Goal: Task Accomplishment & Management: Use online tool/utility

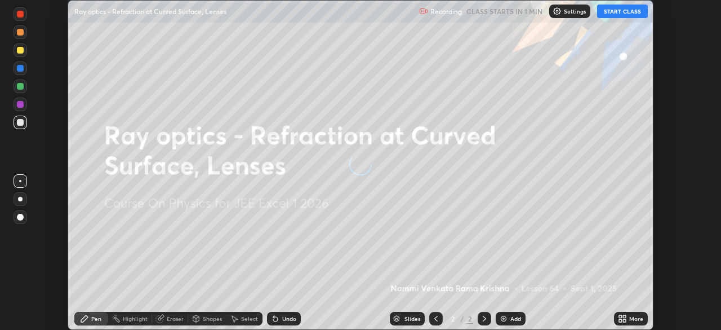
scroll to position [330, 721]
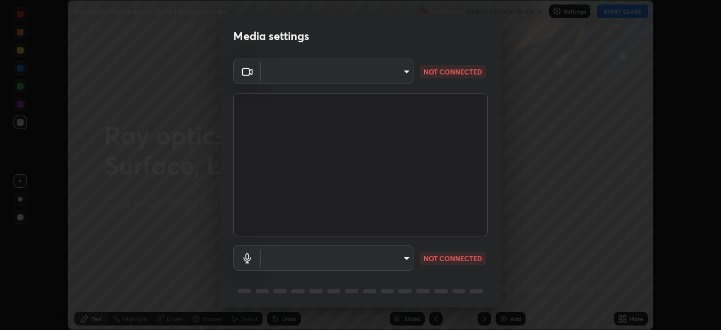
type input "b7be3d6cdc140e722cc9de4be8502babc520c6cce0c95a8ddfe4c3679804a010"
type input "default"
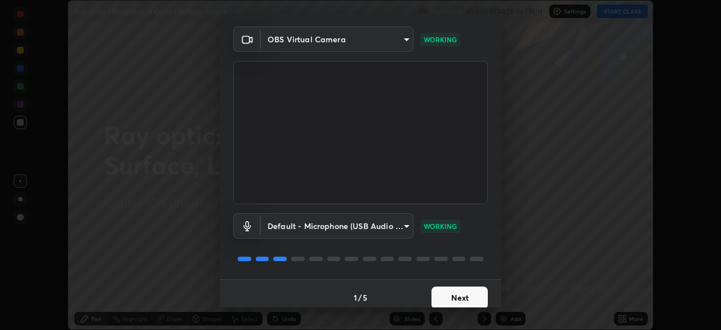
scroll to position [40, 0]
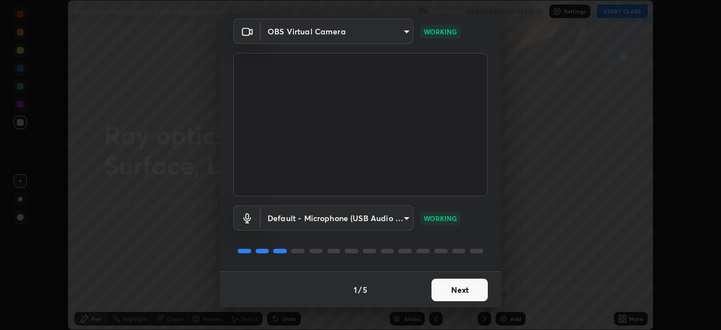
click at [457, 290] on button "Next" at bounding box center [460, 289] width 56 height 23
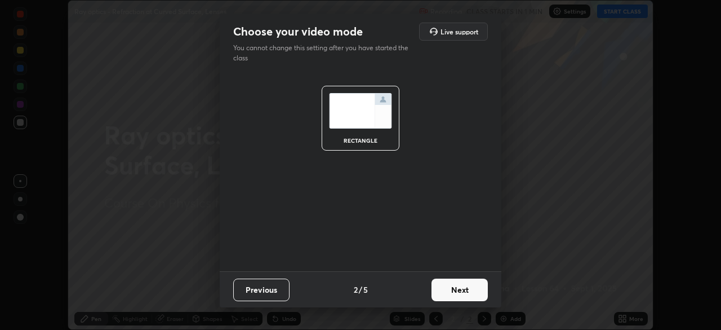
click at [452, 289] on button "Next" at bounding box center [460, 289] width 56 height 23
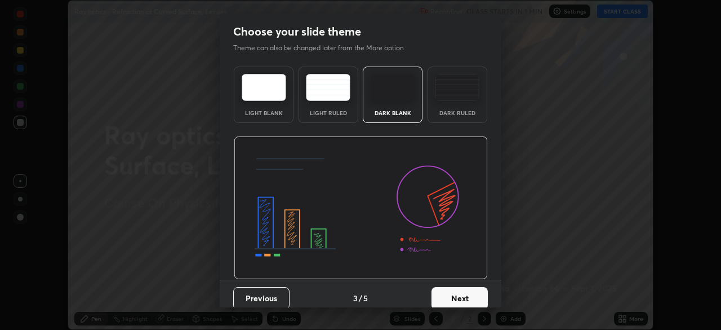
click at [453, 296] on button "Next" at bounding box center [460, 298] width 56 height 23
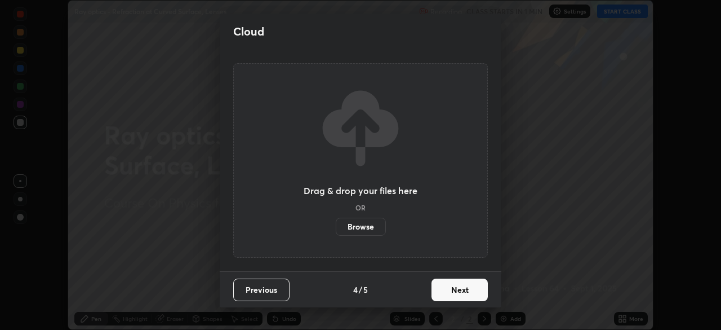
click at [454, 288] on button "Next" at bounding box center [460, 289] width 56 height 23
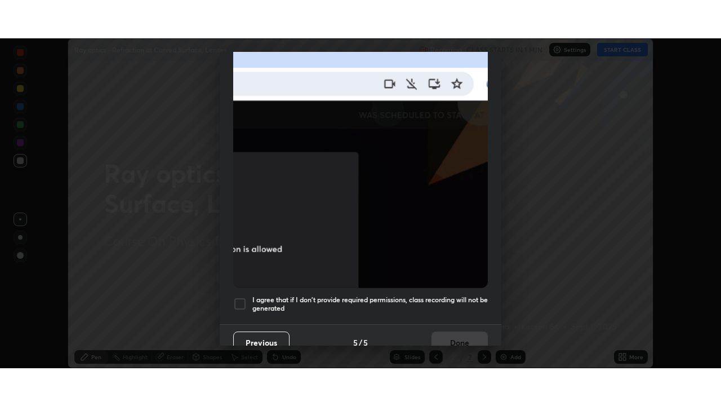
scroll to position [270, 0]
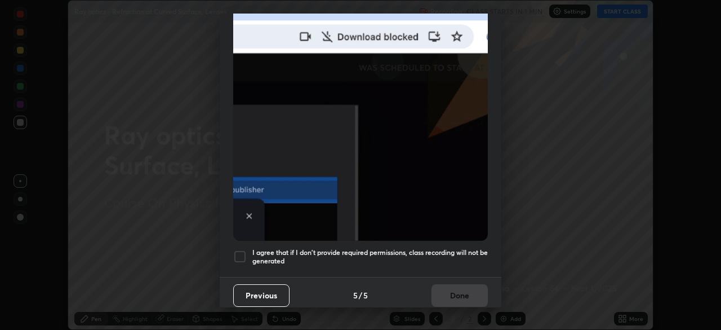
click at [537, 211] on div "Allow automatic downloads Please provide the following download permissions to …" at bounding box center [360, 165] width 721 height 330
click at [245, 250] on div at bounding box center [240, 257] width 14 height 14
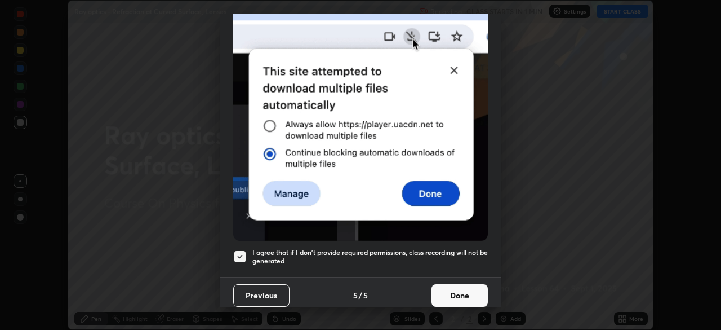
click at [462, 287] on button "Done" at bounding box center [460, 295] width 56 height 23
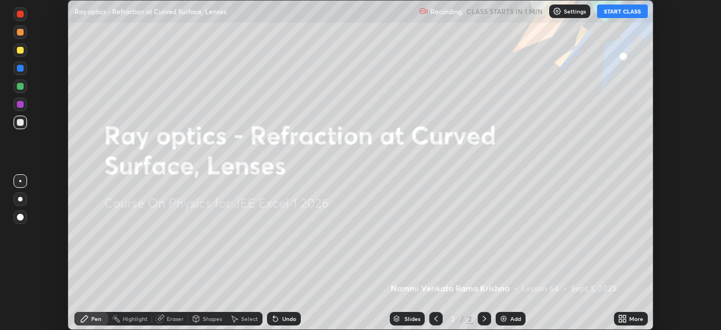
click at [617, 9] on button "START CLASS" at bounding box center [622, 12] width 51 height 14
click at [627, 318] on div "More" at bounding box center [631, 319] width 34 height 14
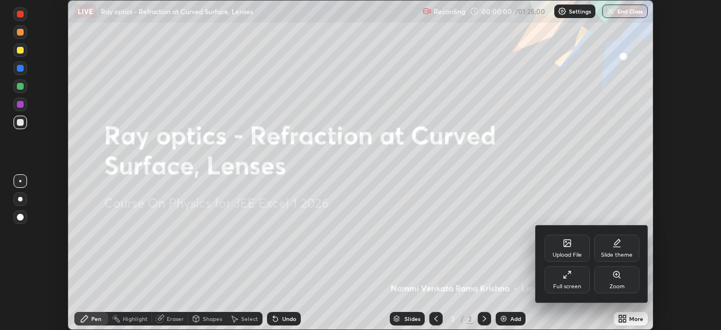
click at [575, 279] on div "Full screen" at bounding box center [567, 279] width 45 height 27
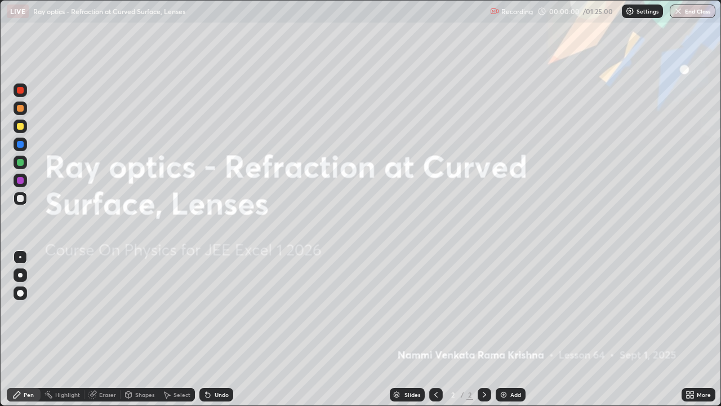
scroll to position [406, 721]
click at [504, 329] on img at bounding box center [503, 394] width 9 height 9
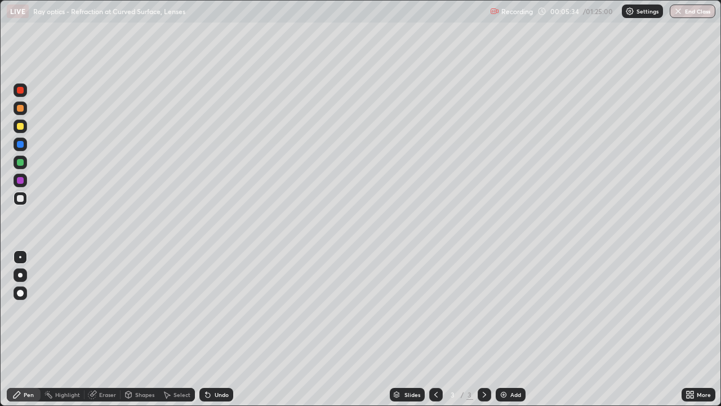
click at [24, 125] on div at bounding box center [21, 126] width 14 height 14
click at [147, 329] on div "Shapes" at bounding box center [144, 395] width 19 height 6
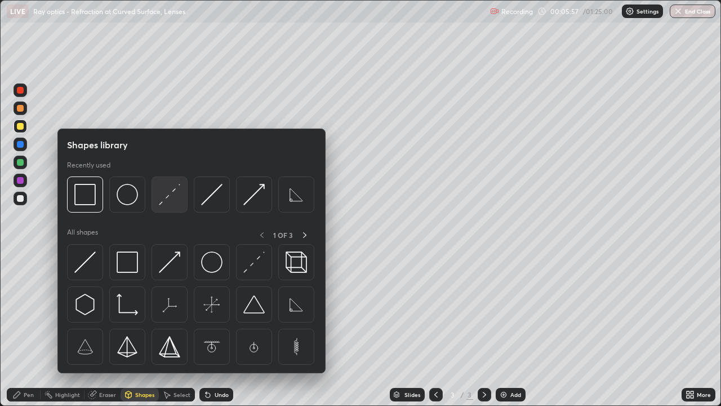
click at [171, 201] on img at bounding box center [169, 194] width 21 height 21
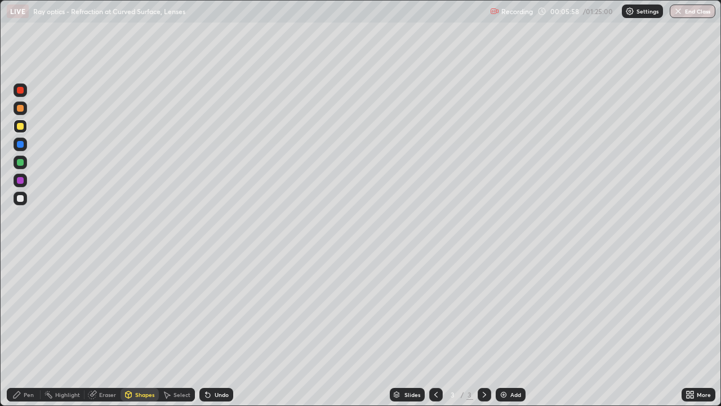
click at [23, 147] on div at bounding box center [20, 144] width 7 height 7
click at [27, 329] on div "Pen" at bounding box center [24, 395] width 34 height 14
click at [21, 198] on div at bounding box center [20, 198] width 7 height 7
click at [21, 109] on div at bounding box center [20, 108] width 7 height 7
click at [20, 196] on div at bounding box center [20, 198] width 7 height 7
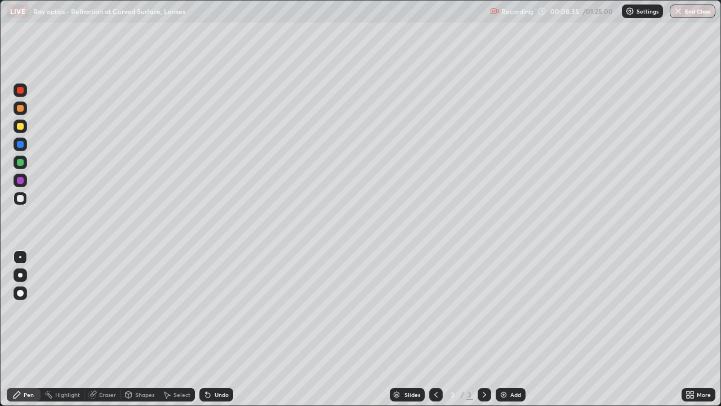
click at [141, 329] on div "Shapes" at bounding box center [144, 395] width 19 height 6
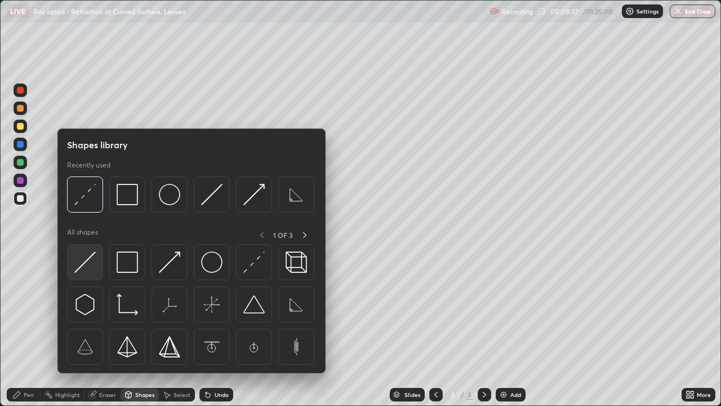
click at [86, 264] on img at bounding box center [84, 261] width 21 height 21
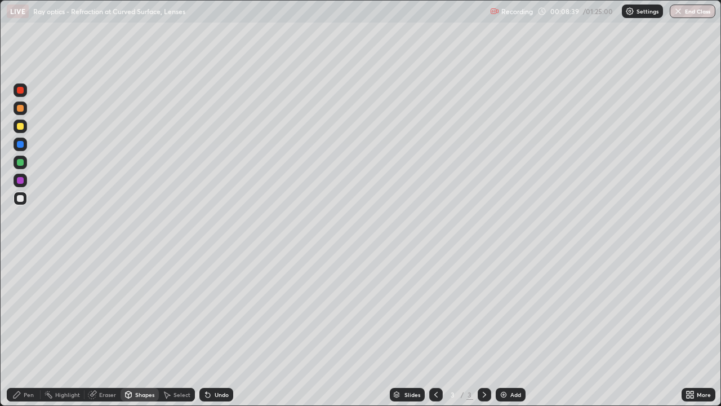
click at [23, 201] on div at bounding box center [21, 199] width 14 height 14
click at [32, 329] on div "Pen" at bounding box center [29, 395] width 10 height 6
click at [21, 183] on div at bounding box center [20, 180] width 7 height 7
click at [22, 200] on div at bounding box center [20, 198] width 7 height 7
click at [23, 162] on div at bounding box center [20, 162] width 7 height 7
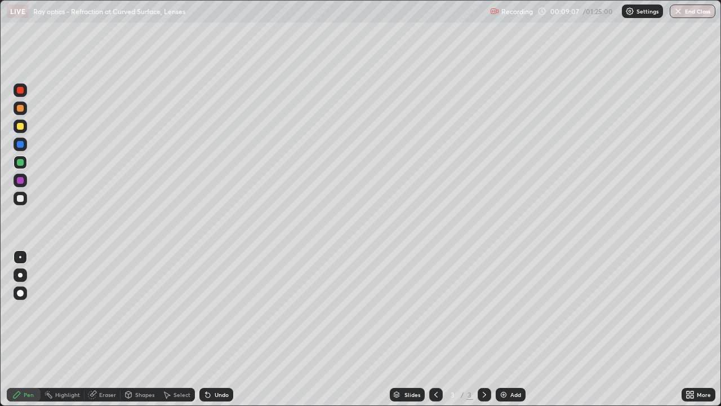
click at [145, 329] on div "Shapes" at bounding box center [144, 395] width 19 height 6
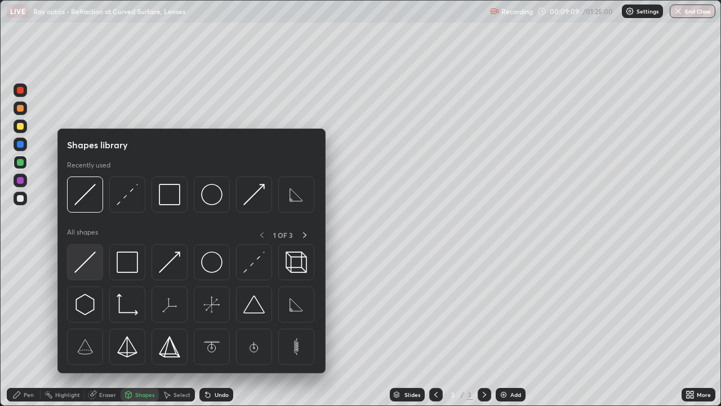
click at [83, 260] on img at bounding box center [84, 261] width 21 height 21
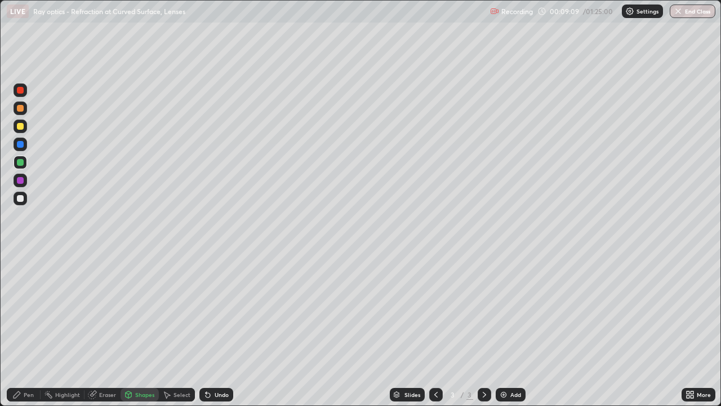
click at [21, 179] on div at bounding box center [20, 180] width 7 height 7
click at [29, 329] on div "Pen" at bounding box center [29, 395] width 10 height 6
click at [23, 198] on div at bounding box center [20, 198] width 7 height 7
click at [141, 329] on div "Shapes" at bounding box center [144, 395] width 19 height 6
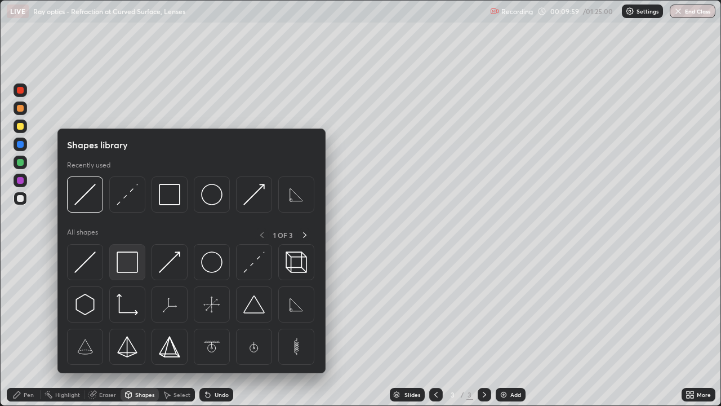
click at [132, 266] on img at bounding box center [127, 261] width 21 height 21
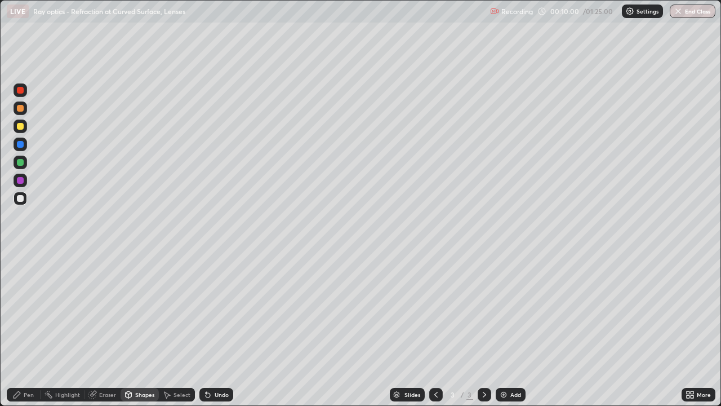
click at [21, 125] on div at bounding box center [20, 126] width 7 height 7
click at [28, 329] on div "Pen" at bounding box center [29, 395] width 10 height 6
click at [21, 198] on div at bounding box center [20, 198] width 7 height 7
click at [142, 329] on div "Shapes" at bounding box center [144, 395] width 19 height 6
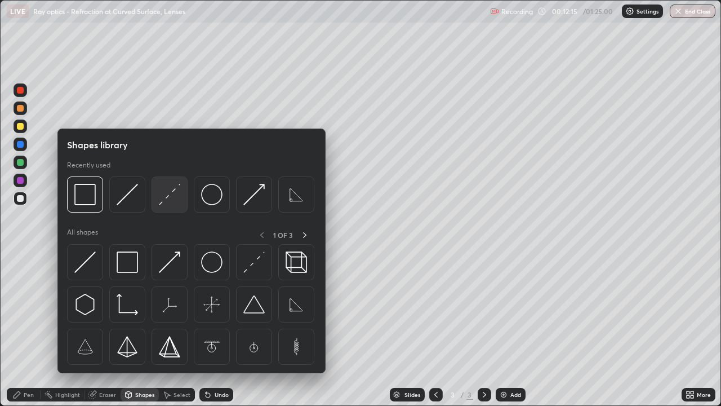
click at [170, 194] on img at bounding box center [169, 194] width 21 height 21
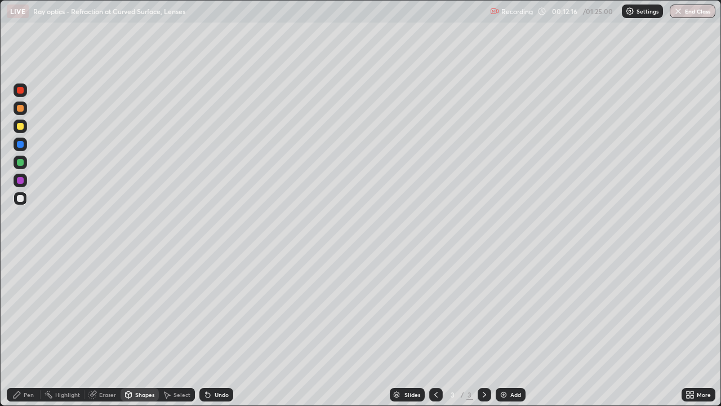
click at [23, 108] on div at bounding box center [20, 108] width 7 height 7
click at [31, 329] on div "Pen" at bounding box center [29, 395] width 10 height 6
click at [20, 199] on div at bounding box center [20, 198] width 7 height 7
click at [181, 329] on div "Select" at bounding box center [182, 395] width 17 height 6
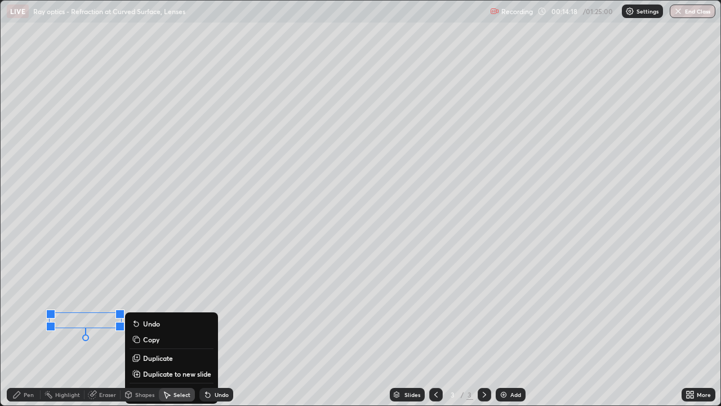
click at [31, 329] on div "Pen" at bounding box center [29, 395] width 10 height 6
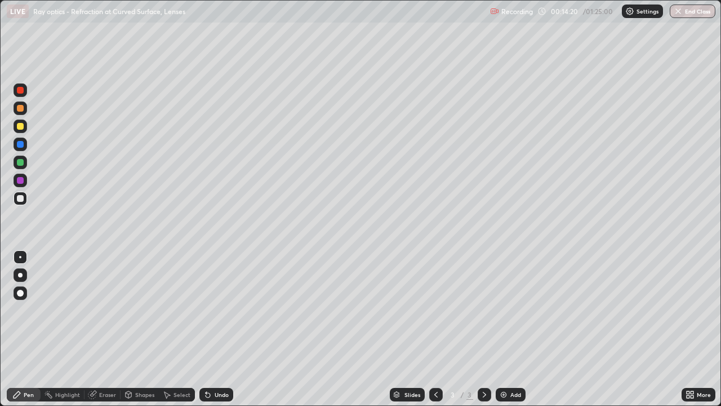
click at [23, 162] on div at bounding box center [20, 162] width 7 height 7
click at [146, 329] on div "Shapes" at bounding box center [144, 395] width 19 height 6
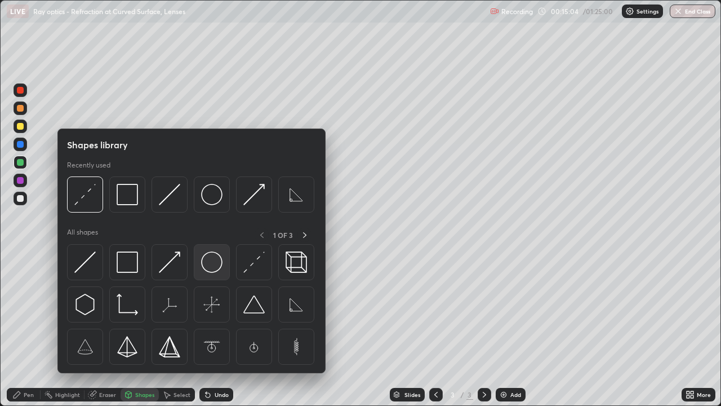
click at [214, 269] on img at bounding box center [211, 261] width 21 height 21
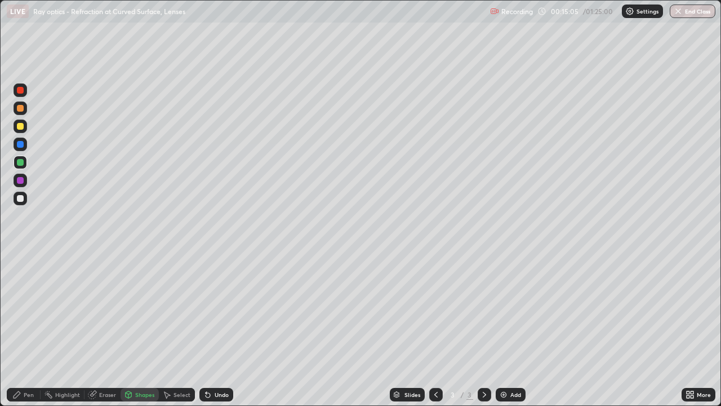
click at [21, 108] on div at bounding box center [20, 108] width 7 height 7
click at [26, 147] on div at bounding box center [21, 145] width 14 height 14
click at [30, 329] on div "Pen" at bounding box center [29, 395] width 10 height 6
click at [22, 201] on div at bounding box center [20, 198] width 7 height 7
click at [147, 329] on div "Shapes" at bounding box center [144, 395] width 19 height 6
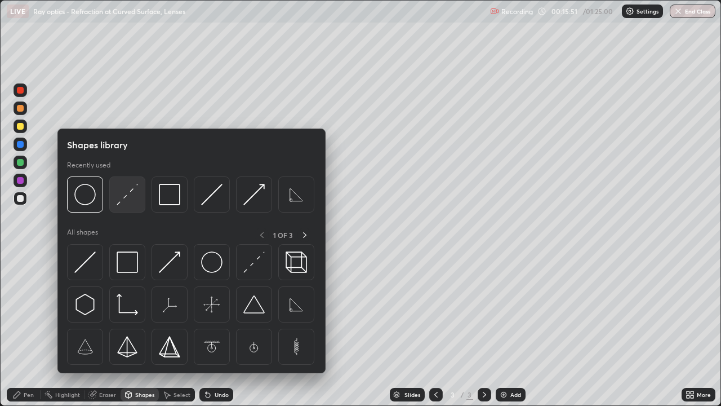
click at [134, 198] on img at bounding box center [127, 194] width 21 height 21
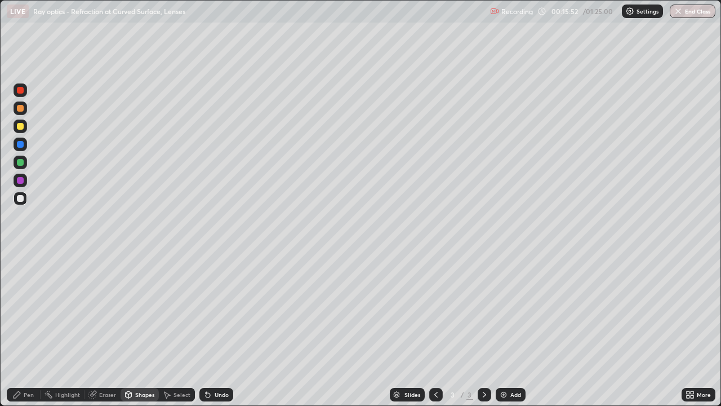
click at [21, 144] on div at bounding box center [20, 144] width 7 height 7
click at [25, 164] on div at bounding box center [21, 163] width 14 height 14
click at [36, 329] on div "Pen" at bounding box center [24, 395] width 34 height 14
click at [23, 201] on div at bounding box center [20, 198] width 7 height 7
click at [222, 329] on div "Undo" at bounding box center [222, 395] width 14 height 6
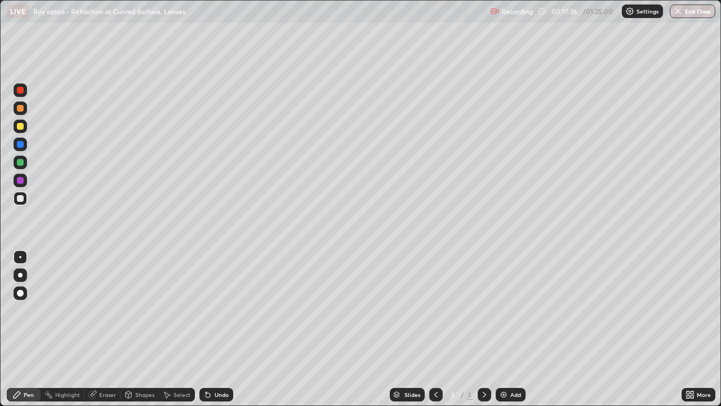
click at [219, 329] on div "Undo" at bounding box center [222, 395] width 14 height 6
click at [221, 329] on div "Undo" at bounding box center [222, 395] width 14 height 6
click at [223, 329] on div "Undo" at bounding box center [222, 395] width 14 height 6
click at [226, 329] on div "Undo" at bounding box center [222, 395] width 14 height 6
click at [231, 329] on div "Undo" at bounding box center [217, 395] width 34 height 14
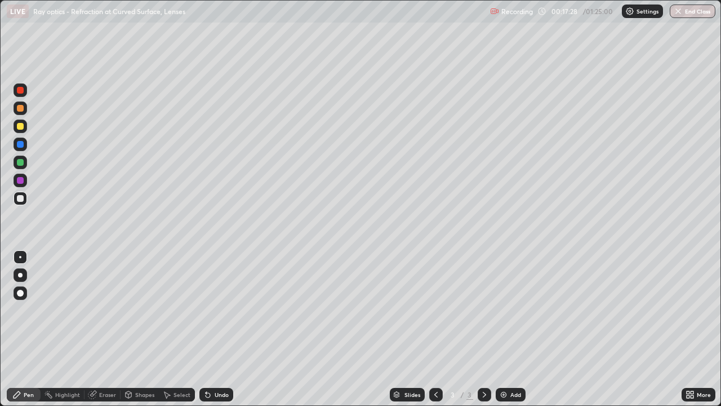
click at [231, 329] on div "Undo" at bounding box center [217, 395] width 34 height 14
click at [144, 329] on div "Shapes" at bounding box center [144, 395] width 19 height 6
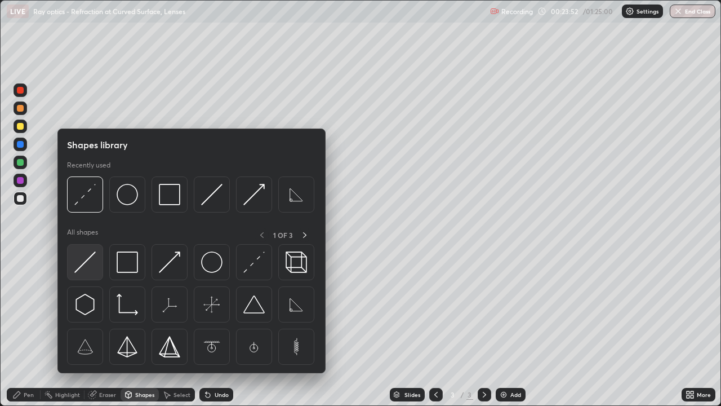
click at [88, 265] on img at bounding box center [84, 261] width 21 height 21
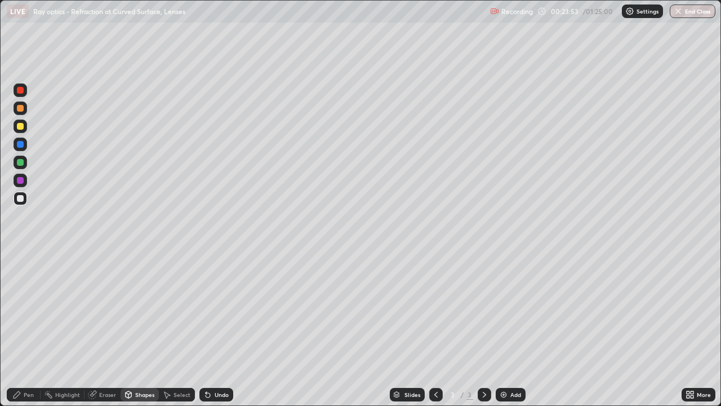
click at [25, 180] on div at bounding box center [21, 181] width 14 height 14
click at [30, 329] on div "Pen" at bounding box center [24, 395] width 34 height 14
click at [21, 198] on div at bounding box center [20, 198] width 7 height 7
click at [184, 329] on div "Select" at bounding box center [182, 395] width 17 height 6
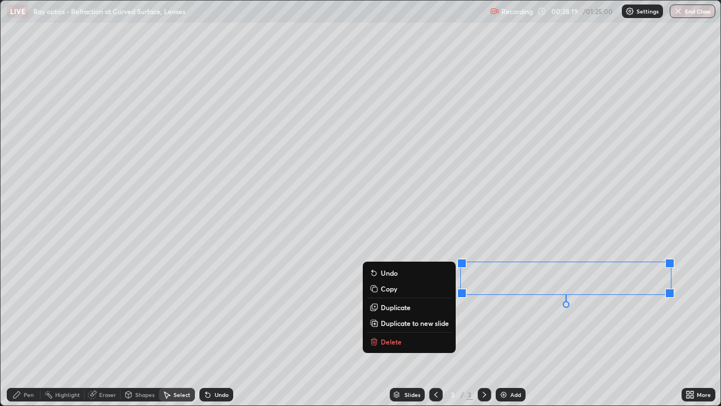
click at [32, 329] on div "Pen" at bounding box center [24, 395] width 34 height 14
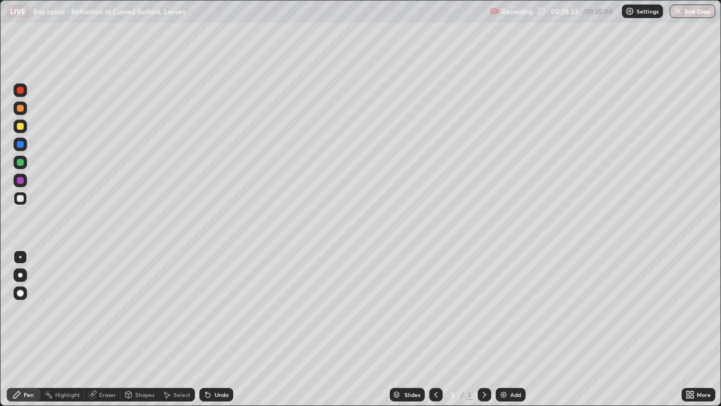
click at [23, 180] on div at bounding box center [20, 180] width 7 height 7
click at [20, 199] on div at bounding box center [20, 198] width 7 height 7
click at [113, 329] on div "Eraser" at bounding box center [107, 395] width 17 height 6
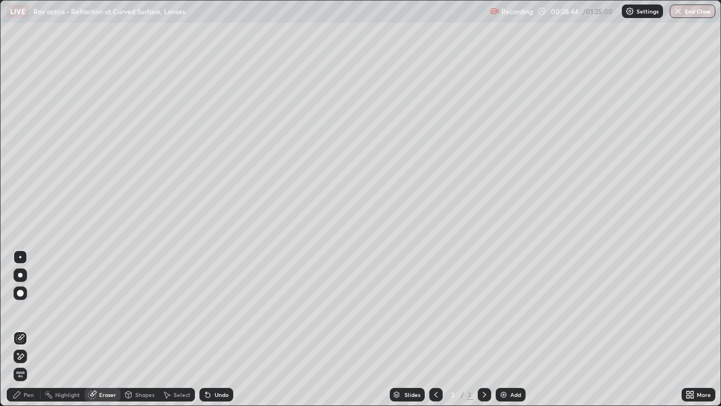
click at [30, 329] on div "Pen" at bounding box center [29, 395] width 10 height 6
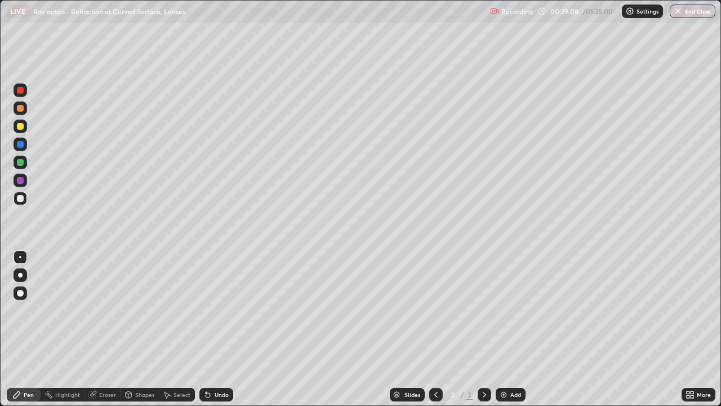
click at [21, 162] on div at bounding box center [20, 162] width 7 height 7
click at [140, 329] on div "Shapes" at bounding box center [144, 395] width 19 height 6
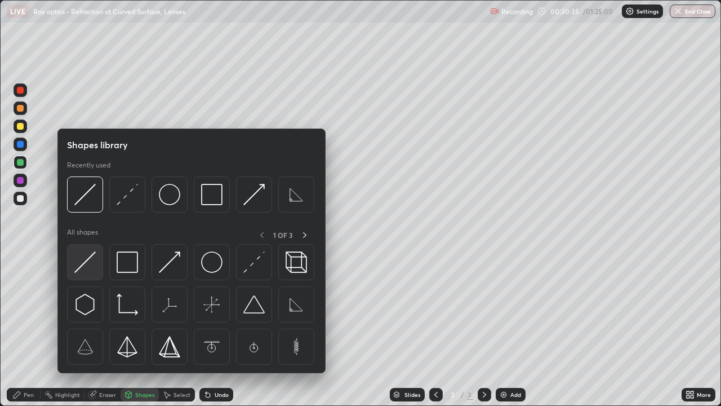
click at [96, 265] on div at bounding box center [85, 262] width 36 height 36
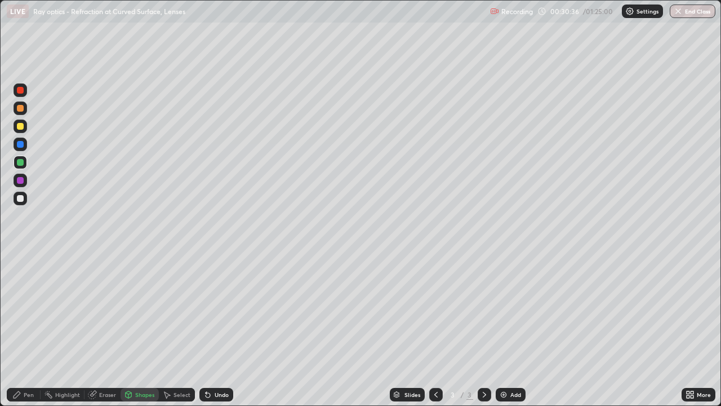
click at [24, 181] on div at bounding box center [21, 181] width 14 height 14
click at [219, 329] on div "Undo" at bounding box center [222, 395] width 14 height 6
click at [225, 329] on div "Undo" at bounding box center [222, 395] width 14 height 6
click at [484, 329] on icon at bounding box center [484, 394] width 9 height 9
click at [503, 329] on img at bounding box center [503, 394] width 9 height 9
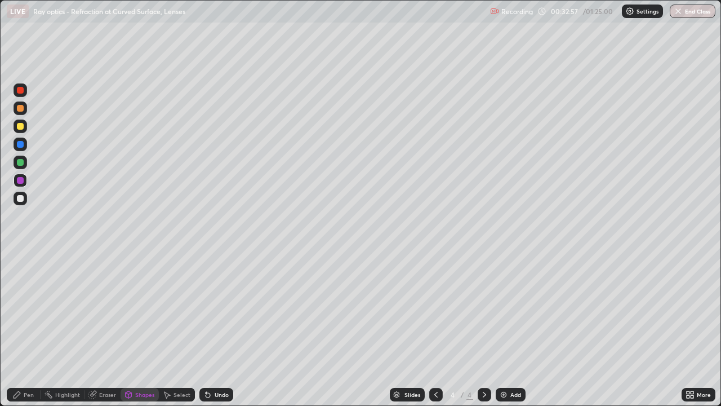
click at [19, 124] on div at bounding box center [20, 126] width 7 height 7
click at [216, 329] on div "Undo" at bounding box center [222, 395] width 14 height 6
click at [33, 329] on div "Pen" at bounding box center [29, 395] width 10 height 6
click at [212, 329] on div "Undo" at bounding box center [217, 395] width 34 height 14
click at [19, 201] on div at bounding box center [20, 198] width 7 height 7
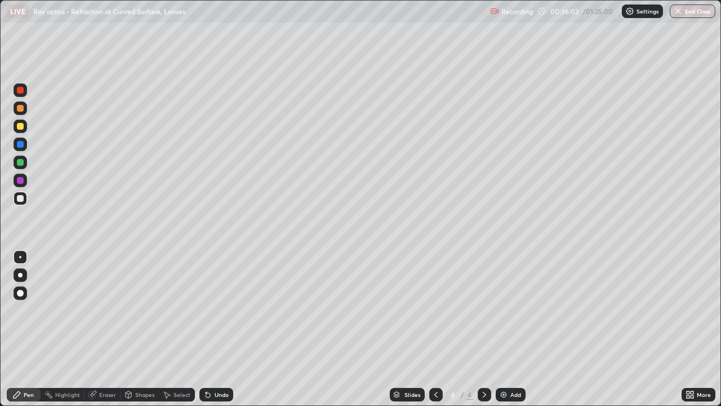
click at [21, 200] on div at bounding box center [20, 198] width 7 height 7
click at [18, 127] on div at bounding box center [20, 126] width 7 height 7
click at [21, 197] on div at bounding box center [20, 198] width 7 height 7
click at [215, 329] on div "Undo" at bounding box center [222, 395] width 14 height 6
click at [23, 163] on div at bounding box center [20, 162] width 7 height 7
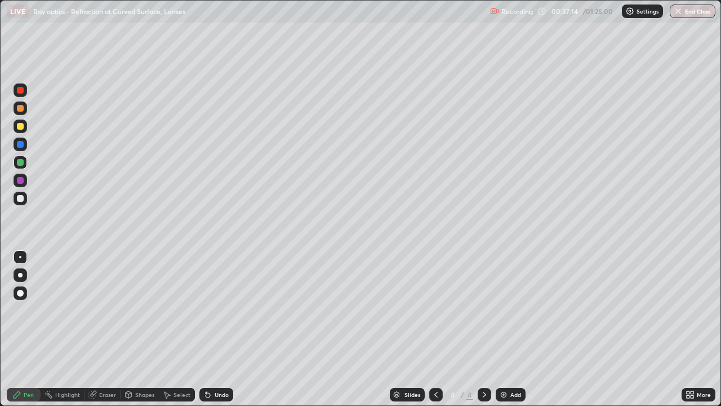
click at [179, 329] on div "Select" at bounding box center [182, 395] width 17 height 6
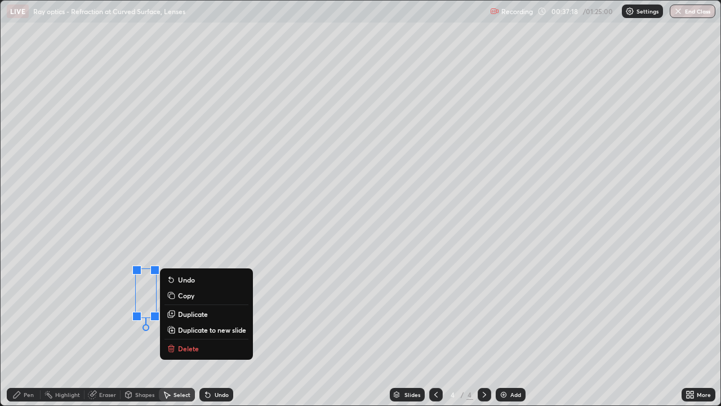
click at [34, 329] on div "Pen" at bounding box center [24, 395] width 34 height 14
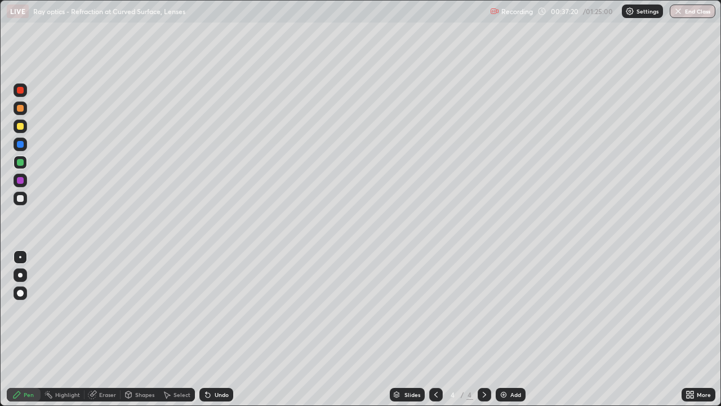
click at [23, 200] on div at bounding box center [20, 198] width 7 height 7
click at [23, 163] on div at bounding box center [20, 162] width 7 height 7
click at [180, 329] on div "Select" at bounding box center [182, 395] width 17 height 6
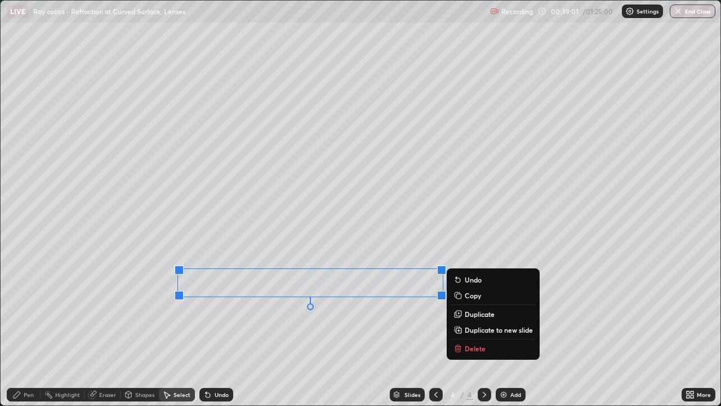
click at [468, 314] on p "Duplicate" at bounding box center [480, 313] width 30 height 9
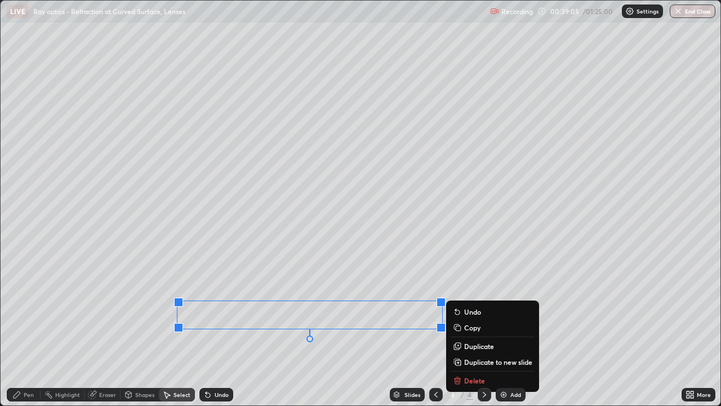
click at [136, 329] on div "0 ° Undo Copy Duplicate Duplicate to new slide Delete" at bounding box center [361, 203] width 720 height 405
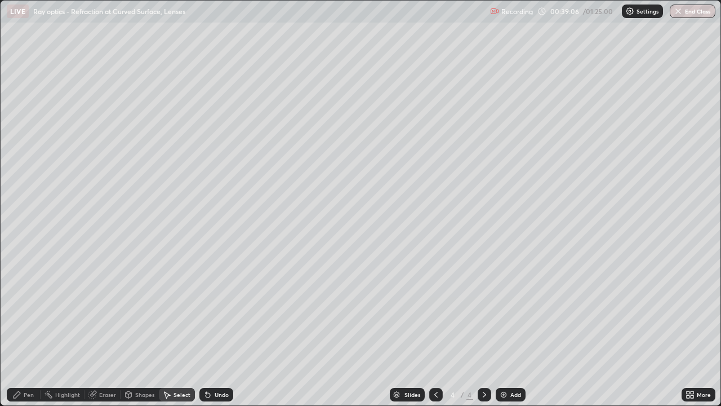
click at [181, 329] on div "Select" at bounding box center [182, 395] width 17 height 6
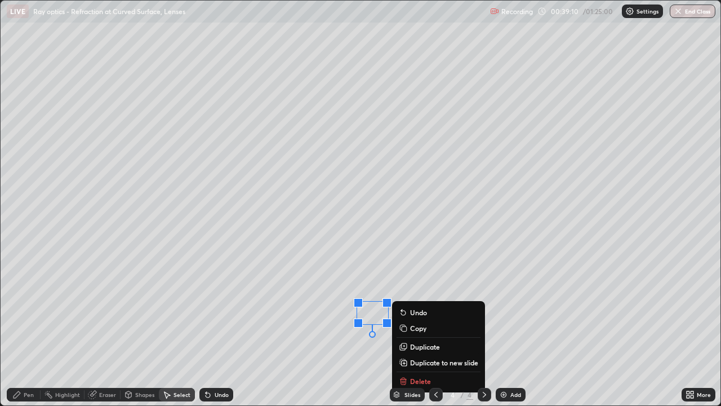
click at [416, 329] on p "Delete" at bounding box center [420, 381] width 21 height 9
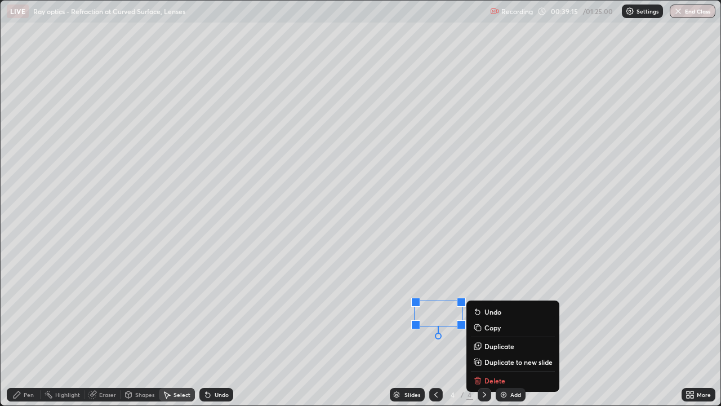
click at [35, 329] on div "Pen" at bounding box center [24, 395] width 34 height 14
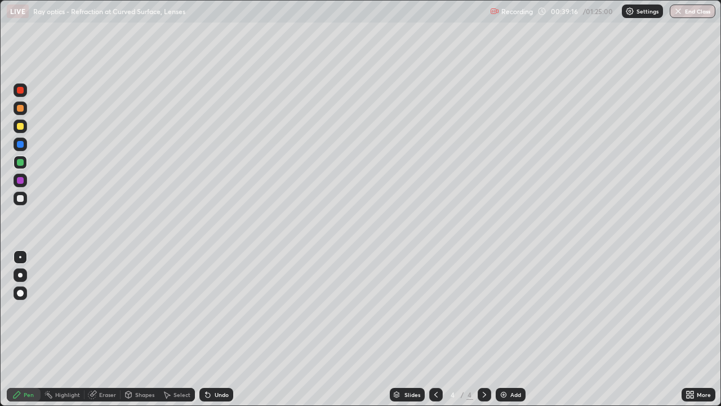
click at [19, 201] on div at bounding box center [20, 198] width 7 height 7
click at [20, 163] on div at bounding box center [20, 162] width 7 height 7
click at [151, 329] on div "Shapes" at bounding box center [144, 395] width 19 height 6
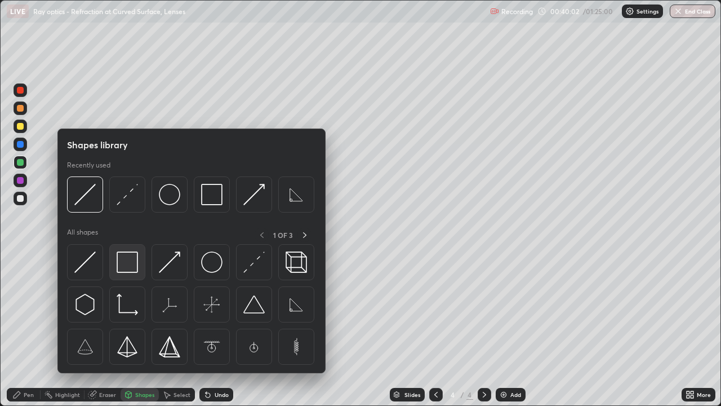
click at [141, 266] on div at bounding box center [127, 262] width 36 height 36
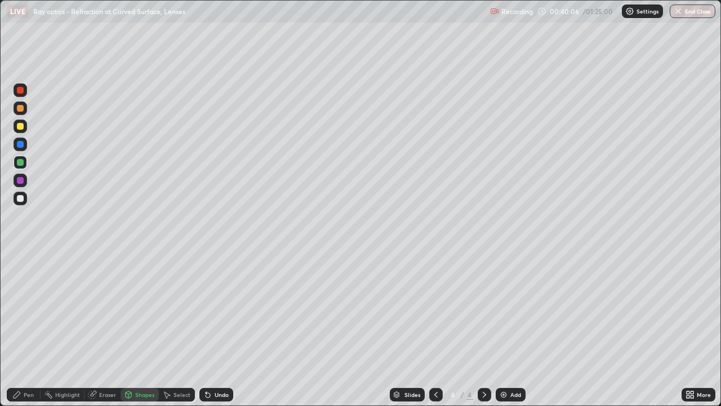
click at [23, 143] on div at bounding box center [20, 144] width 7 height 7
click at [179, 329] on div "Select" at bounding box center [182, 395] width 17 height 6
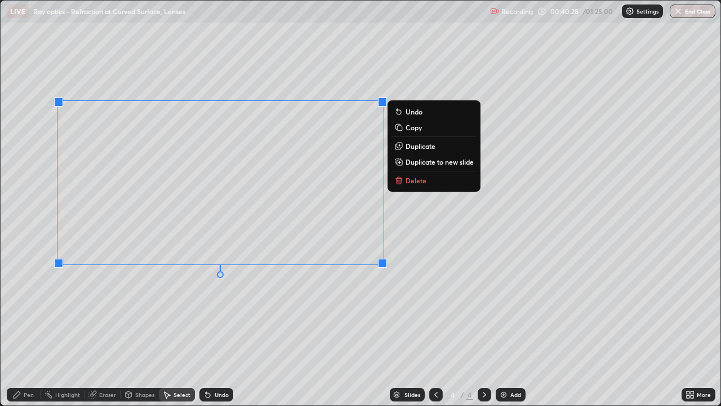
click at [216, 329] on div "0 ° Undo Copy Duplicate Duplicate to new slide Delete" at bounding box center [361, 203] width 720 height 405
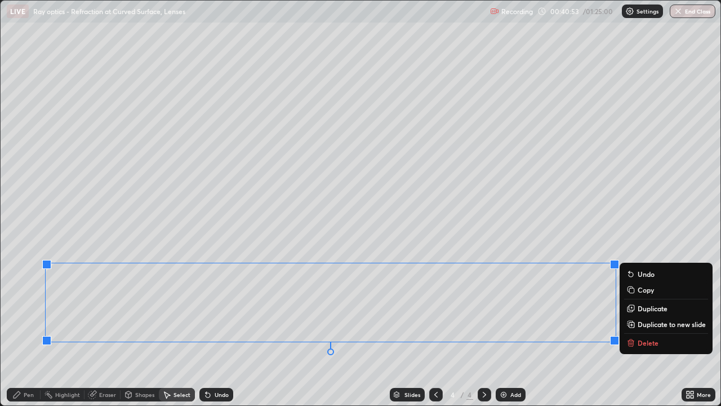
click at [148, 329] on div "Shapes" at bounding box center [140, 395] width 38 height 14
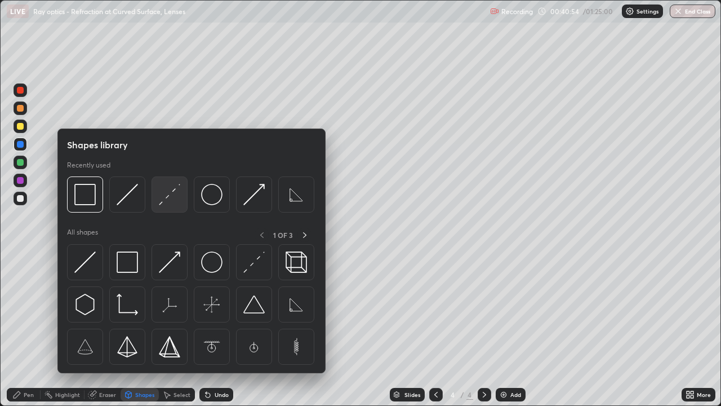
click at [163, 203] on img at bounding box center [169, 194] width 21 height 21
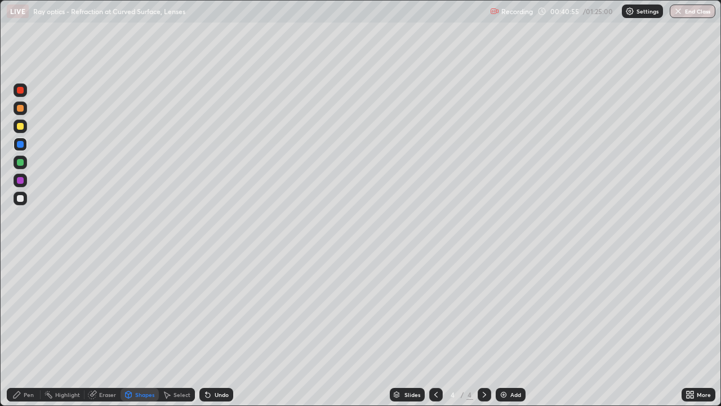
click at [20, 109] on div at bounding box center [20, 108] width 7 height 7
click at [32, 329] on div "Pen" at bounding box center [29, 395] width 10 height 6
click at [22, 196] on div at bounding box center [20, 198] width 7 height 7
click at [147, 329] on div "Shapes" at bounding box center [144, 395] width 19 height 6
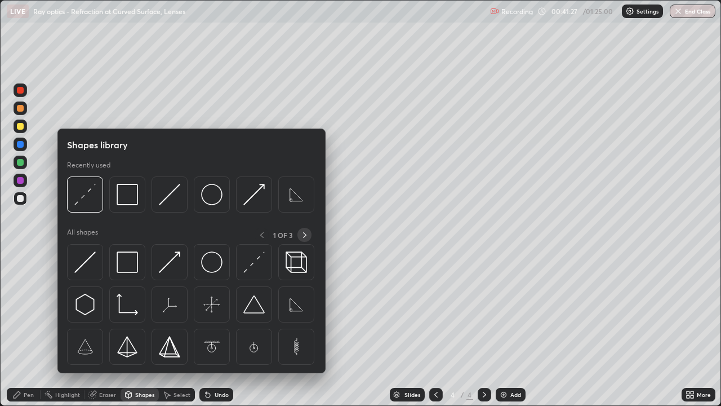
click at [305, 236] on icon at bounding box center [304, 235] width 3 height 6
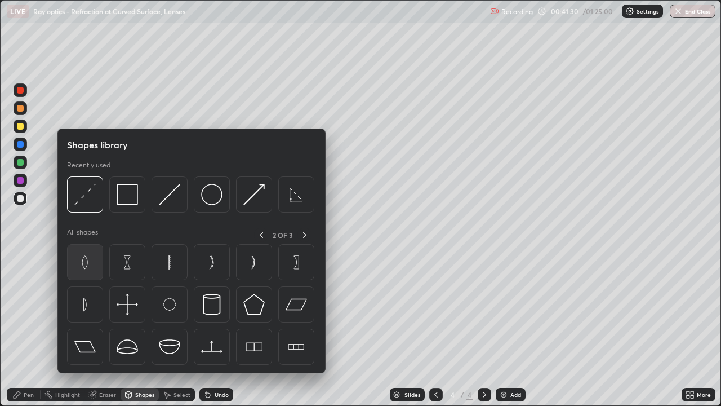
click at [88, 262] on img at bounding box center [84, 261] width 21 height 21
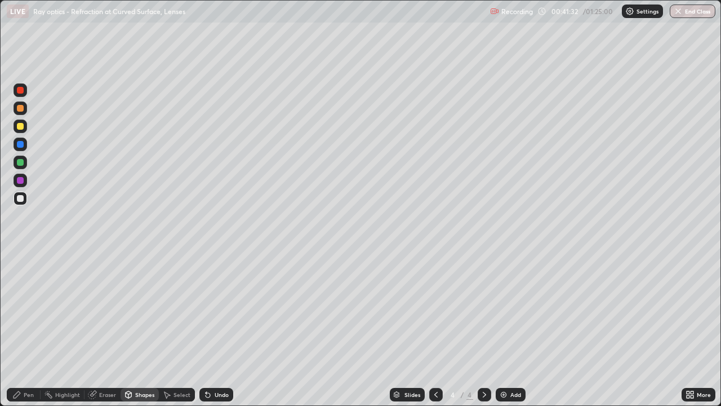
click at [19, 142] on div at bounding box center [20, 144] width 7 height 7
click at [34, 329] on div "Pen" at bounding box center [24, 395] width 34 height 14
click at [21, 198] on div at bounding box center [20, 198] width 7 height 7
click at [137, 329] on div "Shapes" at bounding box center [140, 395] width 38 height 14
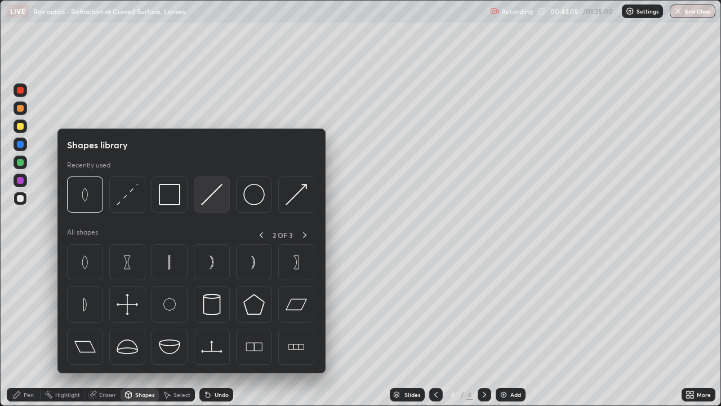
click at [210, 200] on img at bounding box center [211, 194] width 21 height 21
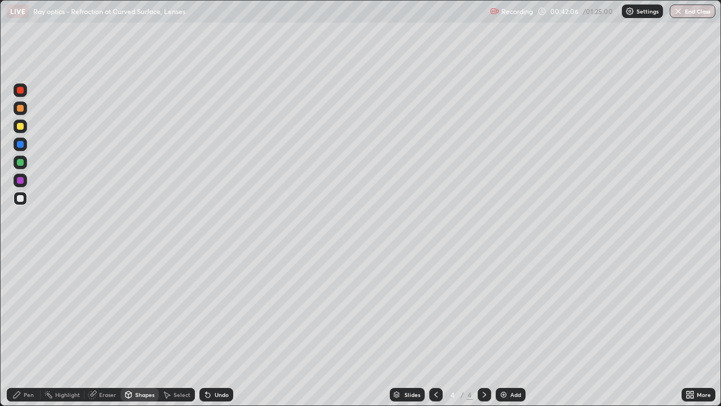
click at [20, 181] on div at bounding box center [20, 180] width 7 height 7
click at [35, 329] on div "Pen" at bounding box center [24, 395] width 34 height 14
click at [26, 197] on div at bounding box center [21, 199] width 14 height 14
click at [218, 329] on div "Undo" at bounding box center [222, 395] width 14 height 6
click at [215, 329] on div "Undo" at bounding box center [222, 395] width 14 height 6
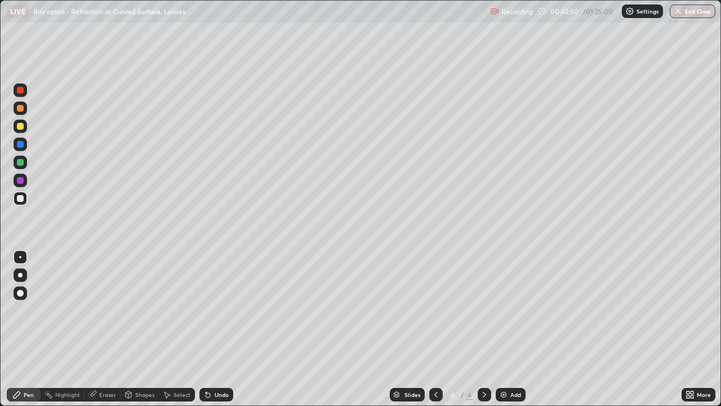
click at [215, 329] on div "Undo" at bounding box center [222, 395] width 14 height 6
click at [216, 329] on div "Undo" at bounding box center [222, 395] width 14 height 6
click at [217, 329] on div "Undo" at bounding box center [222, 395] width 14 height 6
click at [216, 329] on div "Undo" at bounding box center [222, 395] width 14 height 6
click at [26, 180] on div at bounding box center [21, 181] width 14 height 14
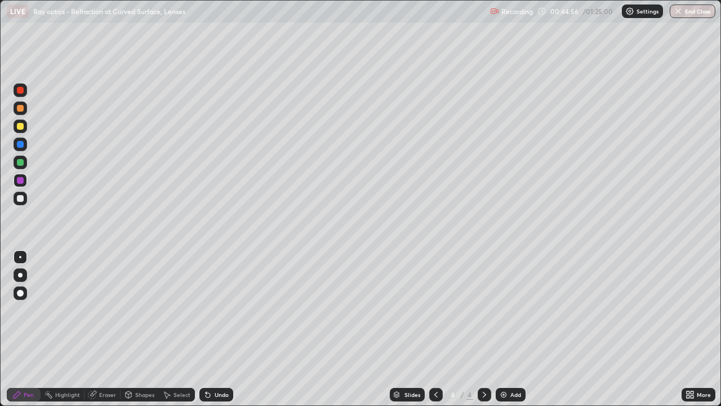
click at [223, 329] on div "Undo" at bounding box center [217, 395] width 34 height 14
click at [25, 201] on div at bounding box center [21, 199] width 14 height 14
click at [187, 329] on div "Select" at bounding box center [177, 395] width 36 height 14
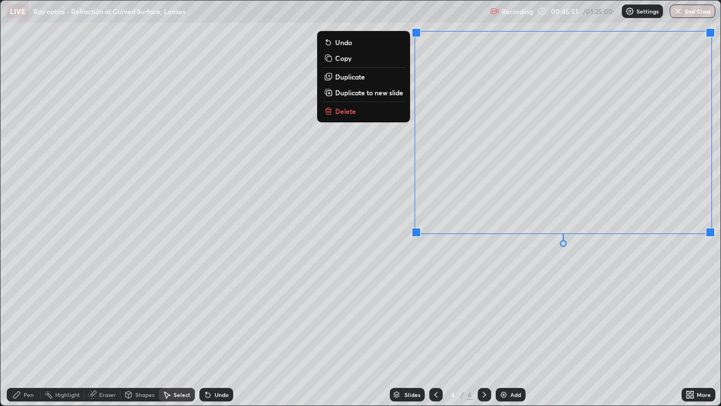
click at [386, 93] on p "Duplicate to new slide" at bounding box center [369, 92] width 68 height 9
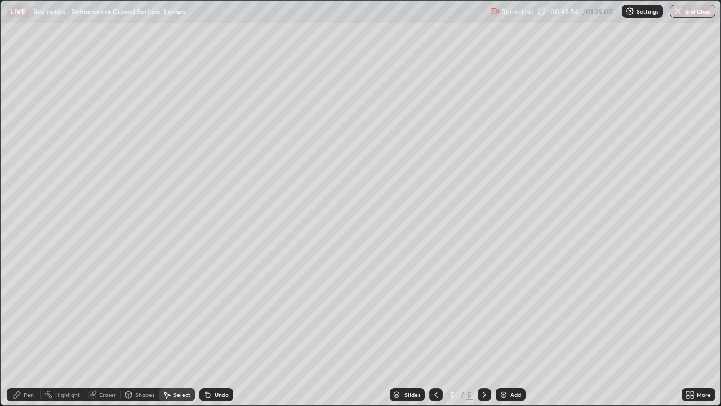
click at [32, 329] on div "Pen" at bounding box center [29, 395] width 10 height 6
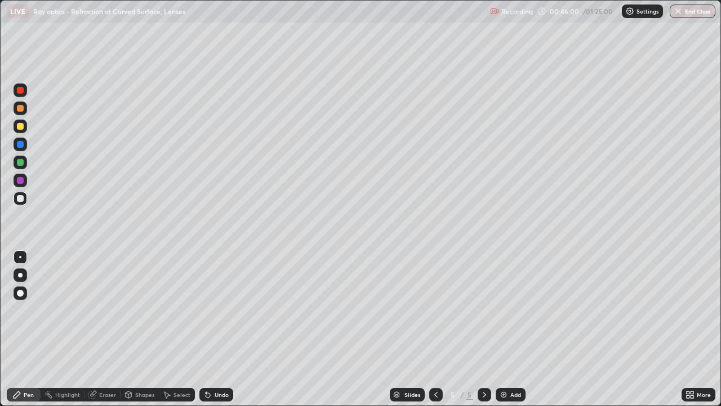
click at [146, 329] on div "Shapes" at bounding box center [144, 395] width 19 height 6
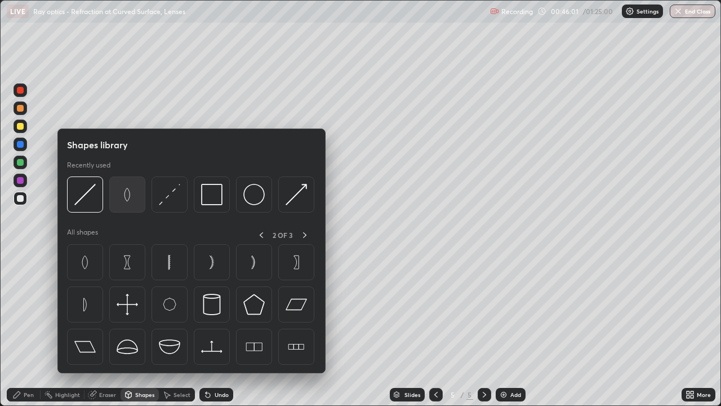
click at [127, 194] on img at bounding box center [127, 194] width 21 height 21
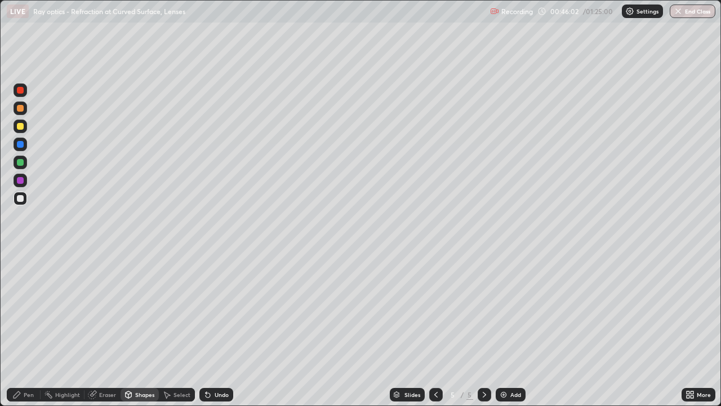
click at [26, 144] on div at bounding box center [21, 145] width 14 height 14
click at [34, 329] on div "Pen" at bounding box center [24, 395] width 34 height 14
click at [20, 199] on div at bounding box center [20, 198] width 7 height 7
click at [21, 180] on div at bounding box center [20, 180] width 7 height 7
click at [23, 181] on div at bounding box center [20, 180] width 7 height 7
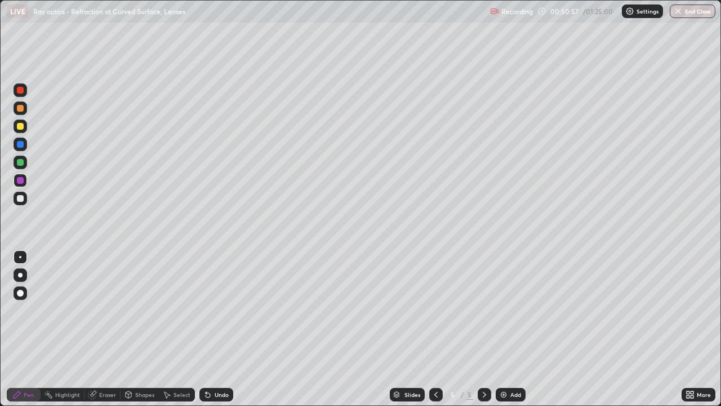
click at [435, 329] on icon at bounding box center [436, 394] width 9 height 9
click at [484, 329] on icon at bounding box center [484, 394] width 9 height 9
click at [184, 329] on div "Select" at bounding box center [182, 395] width 17 height 6
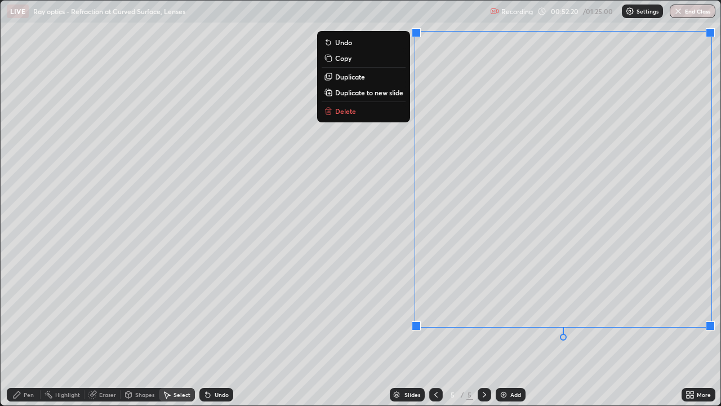
click at [351, 108] on p "Delete" at bounding box center [345, 111] width 21 height 9
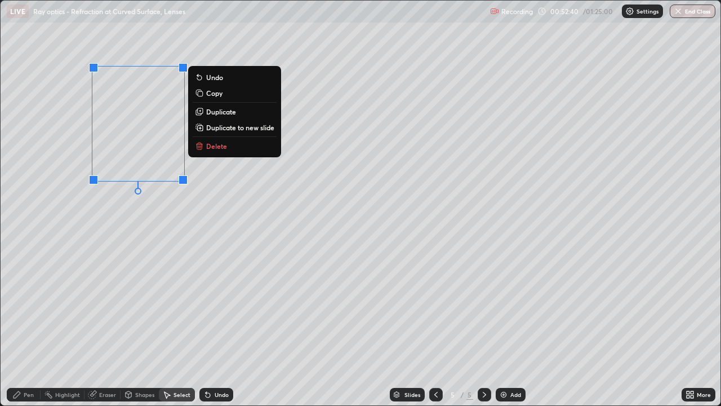
click at [211, 147] on p "Delete" at bounding box center [216, 145] width 21 height 9
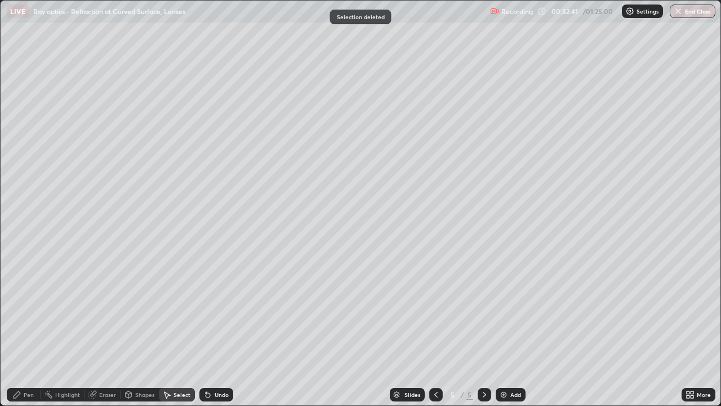
click at [206, 329] on icon at bounding box center [208, 395] width 5 height 5
click at [108, 329] on div "Eraser" at bounding box center [107, 395] width 17 height 6
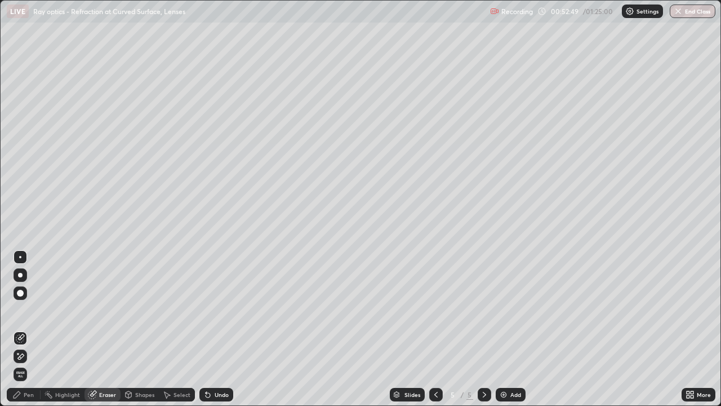
click at [32, 329] on div "Pen" at bounding box center [29, 395] width 10 height 6
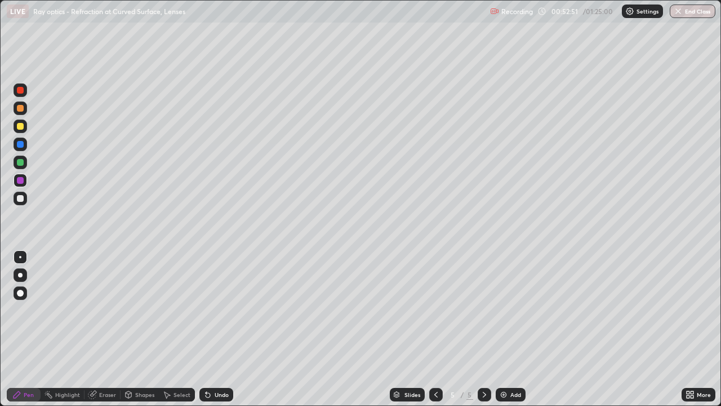
click at [20, 195] on div at bounding box center [20, 198] width 7 height 7
click at [178, 329] on div "Select" at bounding box center [182, 395] width 17 height 6
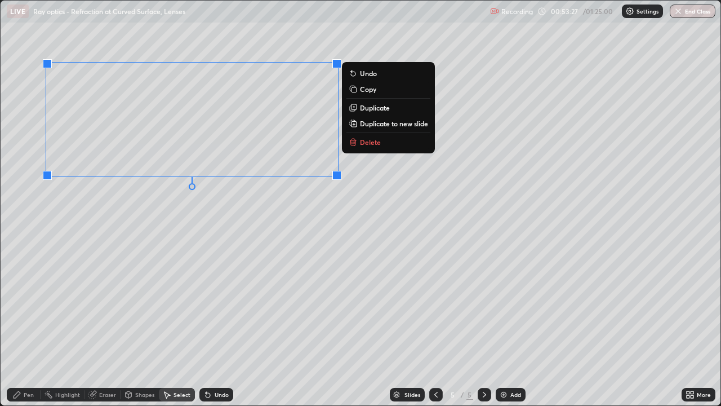
click at [34, 329] on div "Pen" at bounding box center [24, 395] width 34 height 14
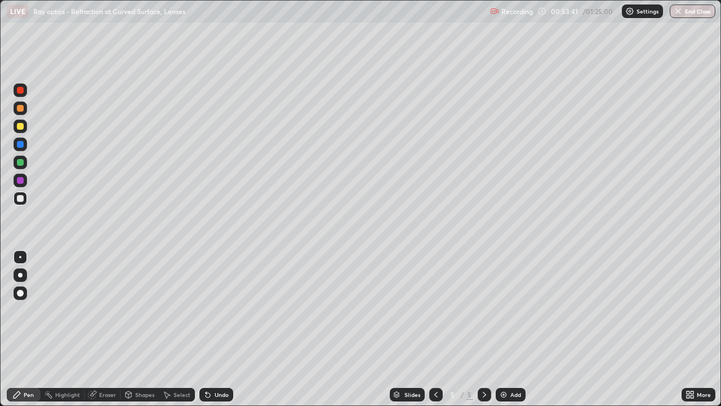
click at [19, 165] on div at bounding box center [20, 162] width 7 height 7
click at [144, 329] on div "Shapes" at bounding box center [144, 395] width 19 height 6
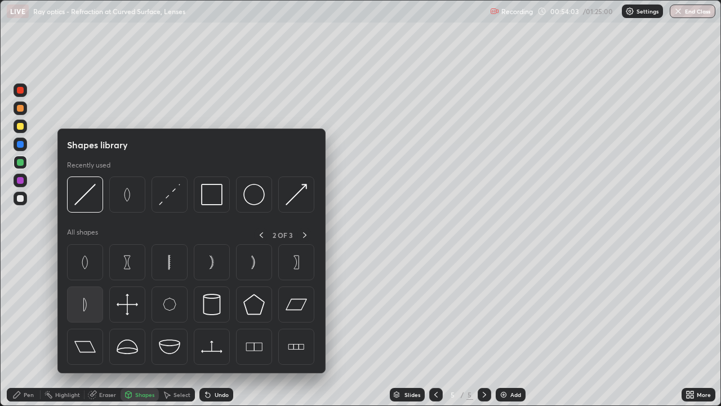
click at [90, 311] on img at bounding box center [84, 304] width 21 height 21
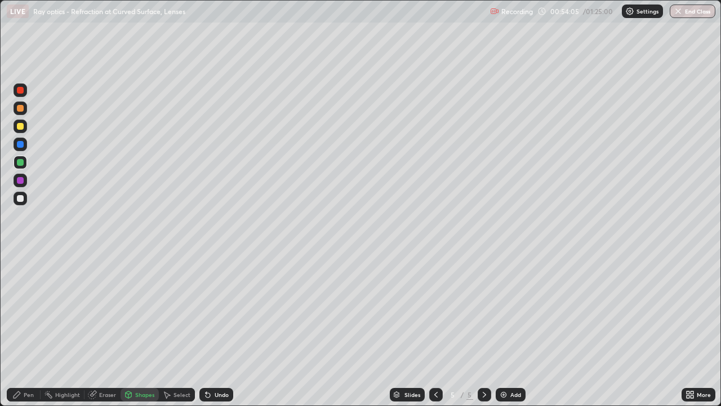
click at [21, 144] on div at bounding box center [20, 144] width 7 height 7
click at [28, 329] on div "Pen" at bounding box center [29, 395] width 10 height 6
click at [21, 198] on div at bounding box center [20, 198] width 7 height 7
click at [144, 329] on div "Shapes" at bounding box center [144, 395] width 19 height 6
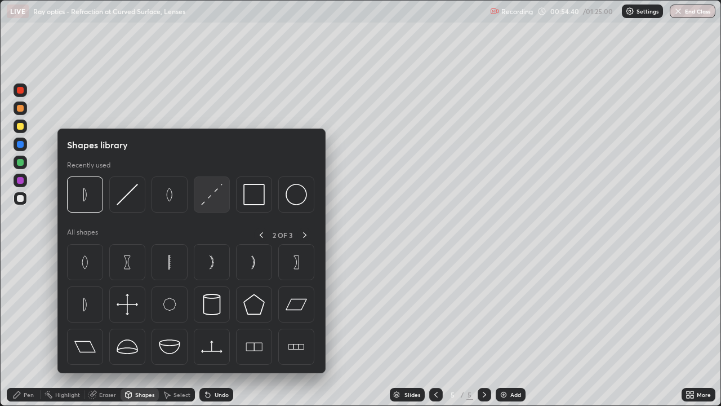
click at [209, 197] on img at bounding box center [211, 194] width 21 height 21
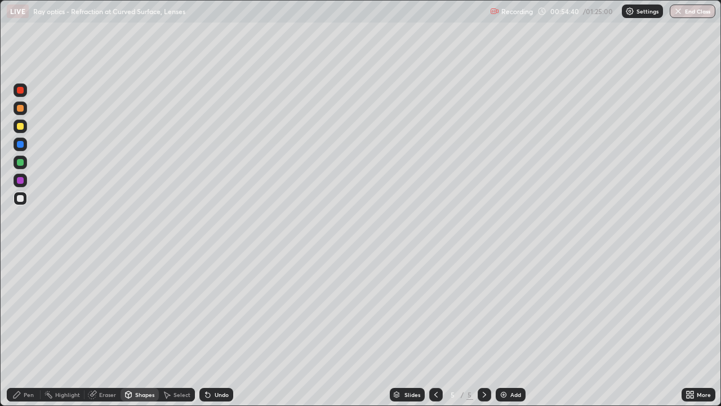
click at [24, 109] on div at bounding box center [21, 108] width 14 height 14
click at [30, 329] on div "Pen" at bounding box center [29, 395] width 10 height 6
click at [22, 197] on div at bounding box center [20, 198] width 7 height 7
click at [23, 163] on div at bounding box center [20, 162] width 7 height 7
click at [19, 144] on div at bounding box center [20, 144] width 7 height 7
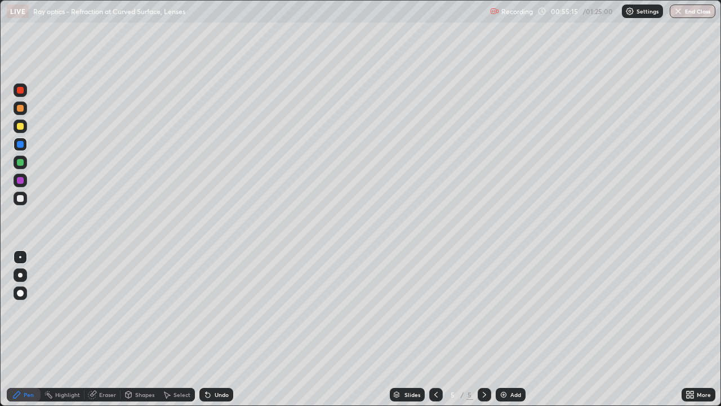
click at [147, 329] on div "Shapes" at bounding box center [144, 395] width 19 height 6
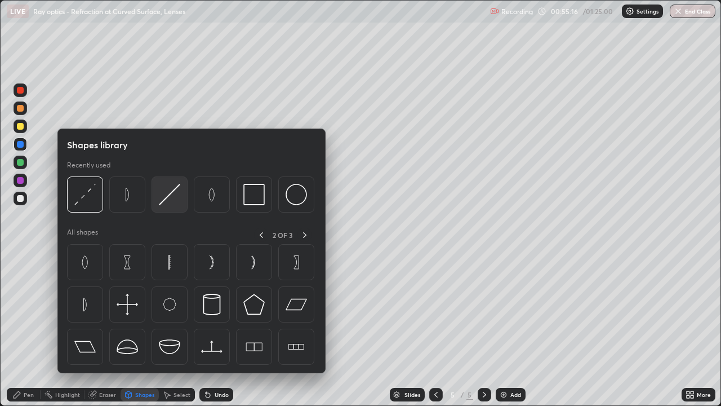
click at [171, 202] on img at bounding box center [169, 194] width 21 height 21
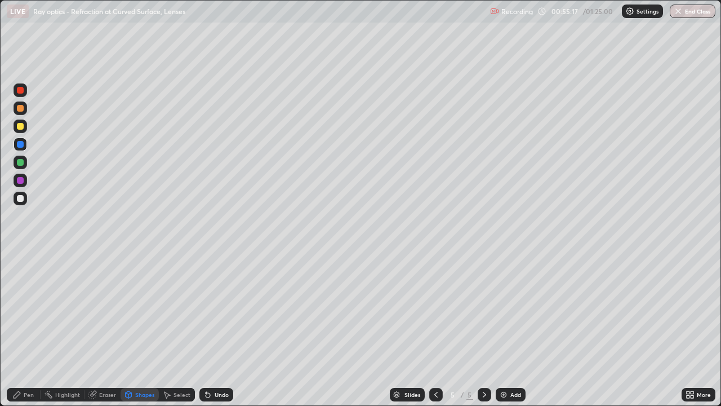
click at [23, 199] on div at bounding box center [20, 198] width 7 height 7
click at [26, 329] on div "Pen" at bounding box center [29, 395] width 10 height 6
click at [209, 329] on icon at bounding box center [207, 394] width 9 height 9
click at [24, 162] on div at bounding box center [21, 163] width 14 height 14
click at [147, 329] on div "Shapes" at bounding box center [144, 395] width 19 height 6
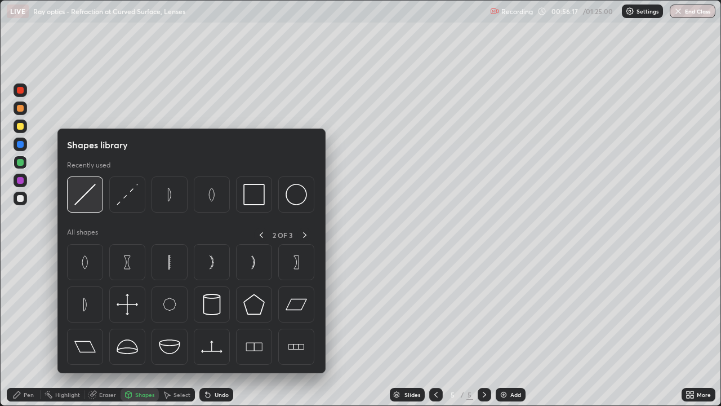
click at [94, 200] on img at bounding box center [84, 194] width 21 height 21
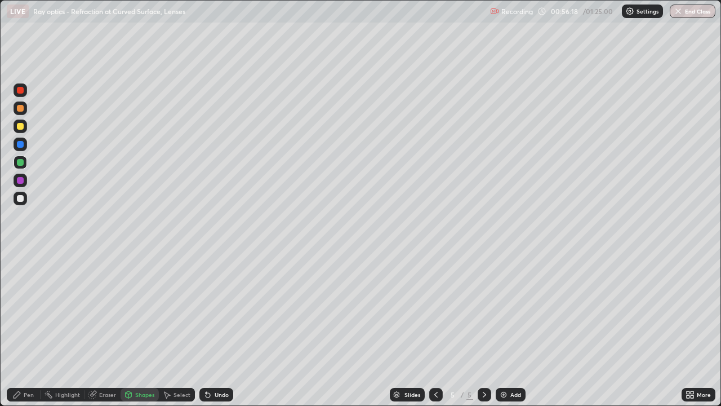
click at [22, 145] on div at bounding box center [20, 144] width 7 height 7
click at [37, 329] on div "Pen" at bounding box center [24, 395] width 34 height 14
click at [140, 329] on div "Shapes" at bounding box center [144, 395] width 19 height 6
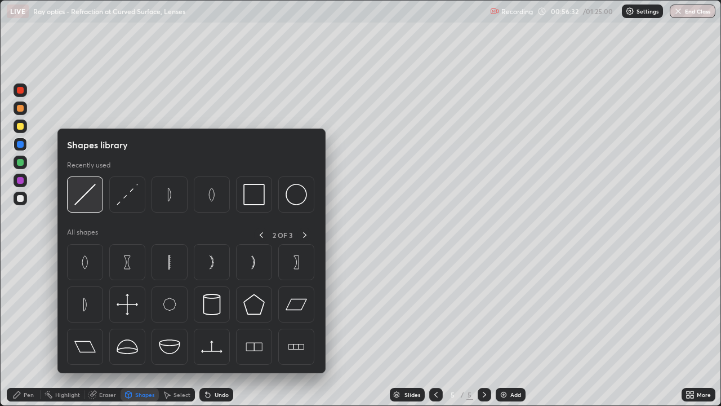
click at [90, 197] on img at bounding box center [84, 194] width 21 height 21
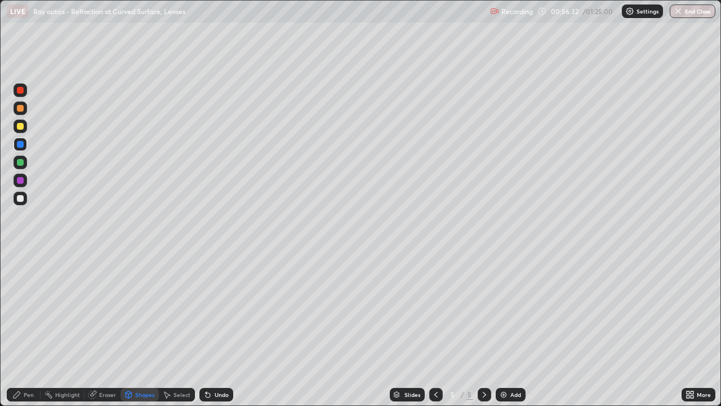
click at [23, 198] on div at bounding box center [20, 198] width 7 height 7
click at [224, 329] on div "Undo" at bounding box center [222, 395] width 14 height 6
click at [32, 329] on div "Pen" at bounding box center [29, 395] width 10 height 6
click at [112, 329] on div "Eraser" at bounding box center [103, 395] width 36 height 14
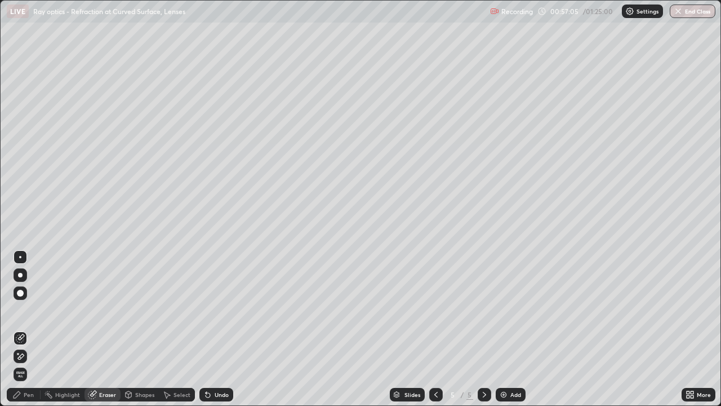
click at [33, 329] on div "Pen" at bounding box center [29, 395] width 10 height 6
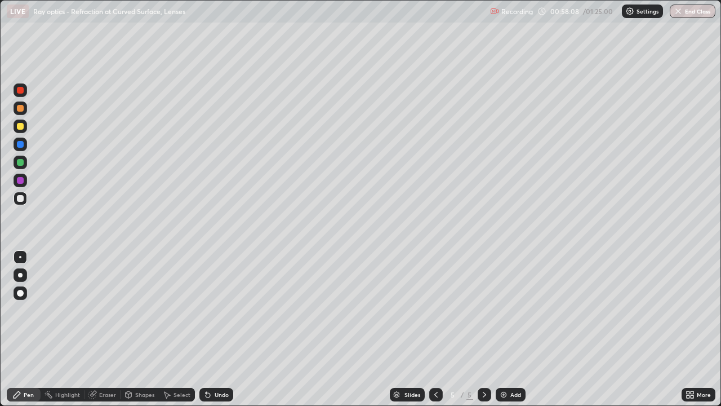
click at [179, 329] on div "Select" at bounding box center [182, 395] width 17 height 6
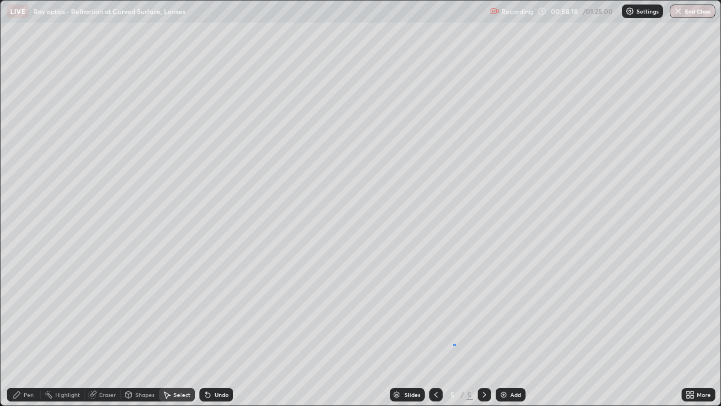
click at [453, 329] on div "0 ° Undo Copy Duplicate Duplicate to new slide Delete" at bounding box center [361, 203] width 720 height 405
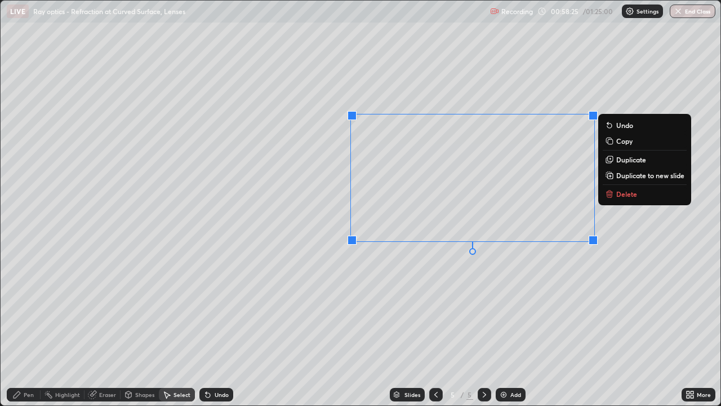
click at [439, 316] on div "0 ° Undo Copy Duplicate Duplicate to new slide Delete" at bounding box center [361, 203] width 720 height 405
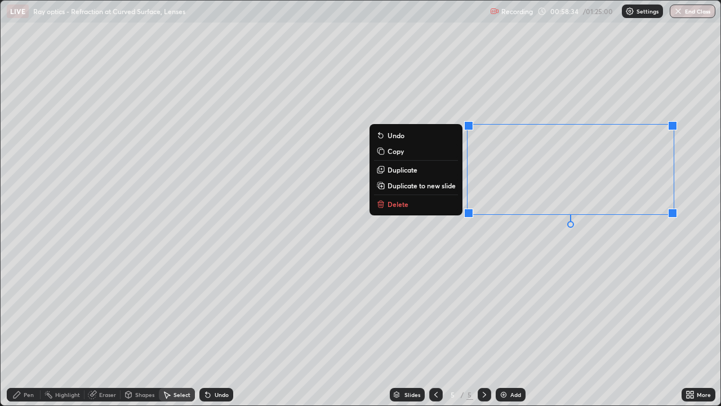
click at [34, 329] on div "Pen" at bounding box center [24, 395] width 34 height 14
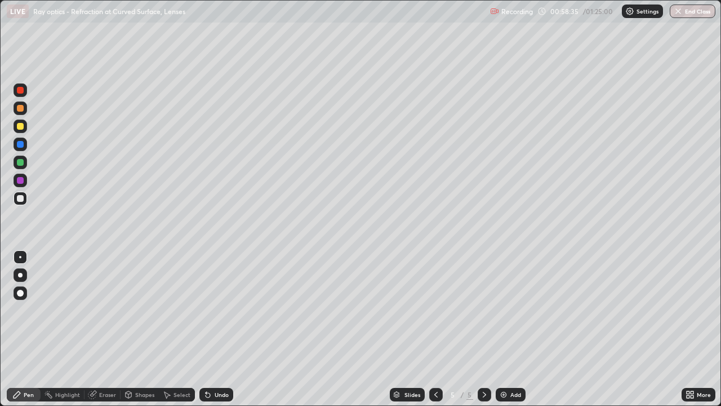
click at [21, 161] on div at bounding box center [20, 162] width 7 height 7
click at [25, 198] on div at bounding box center [21, 199] width 14 height 14
click at [482, 329] on icon at bounding box center [484, 394] width 9 height 9
click at [505, 329] on img at bounding box center [503, 394] width 9 height 9
click at [30, 329] on div "Pen" at bounding box center [29, 395] width 10 height 6
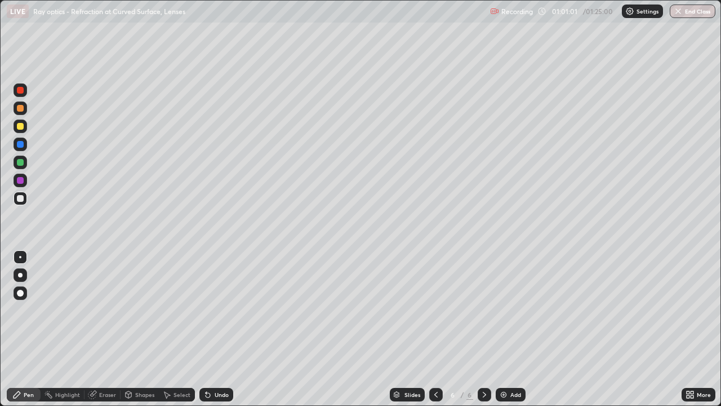
click at [19, 200] on div at bounding box center [20, 198] width 7 height 7
click at [141, 329] on div "Shapes" at bounding box center [144, 395] width 19 height 6
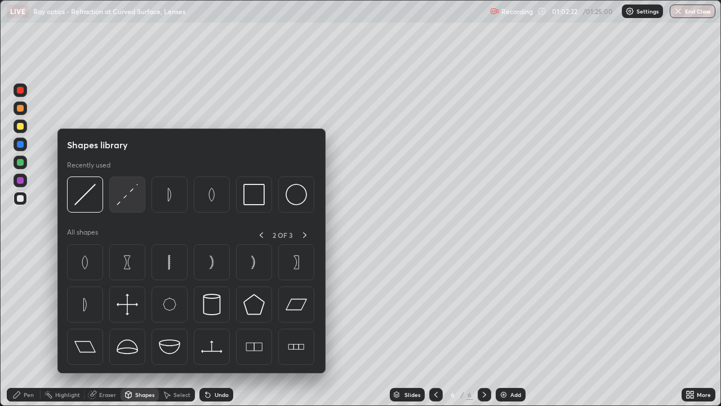
click at [130, 203] on img at bounding box center [127, 194] width 21 height 21
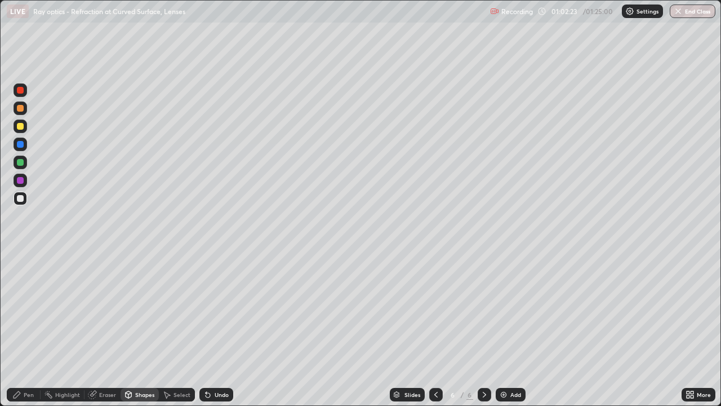
click at [20, 109] on div at bounding box center [20, 108] width 7 height 7
click at [33, 329] on div "Pen" at bounding box center [29, 395] width 10 height 6
click at [23, 198] on div at bounding box center [20, 198] width 7 height 7
click at [178, 329] on div "Select" at bounding box center [182, 395] width 17 height 6
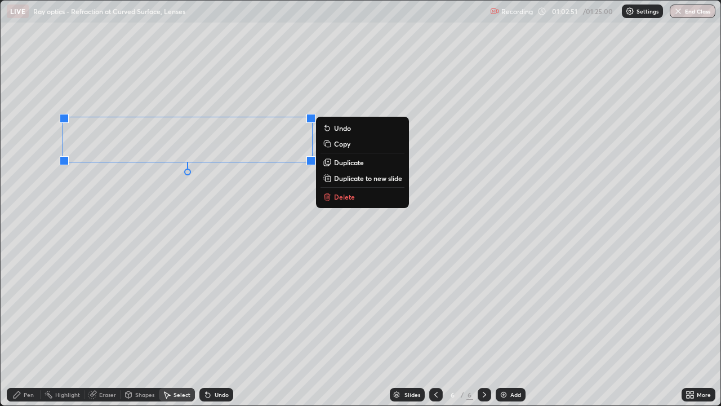
click at [123, 321] on div "0 ° Undo Copy Duplicate Duplicate to new slide Delete" at bounding box center [361, 203] width 720 height 405
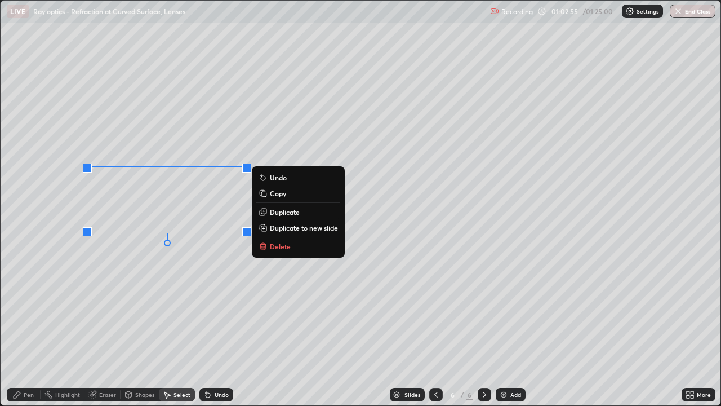
click at [30, 329] on div "Pen" at bounding box center [29, 395] width 10 height 6
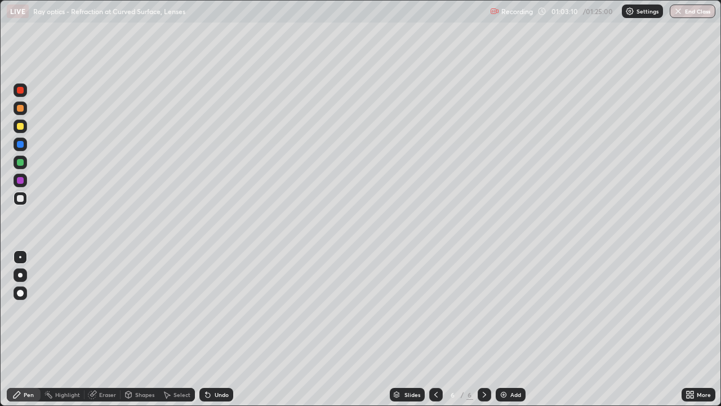
click at [23, 126] on div at bounding box center [20, 126] width 7 height 7
click at [175, 329] on div "Select" at bounding box center [182, 395] width 17 height 6
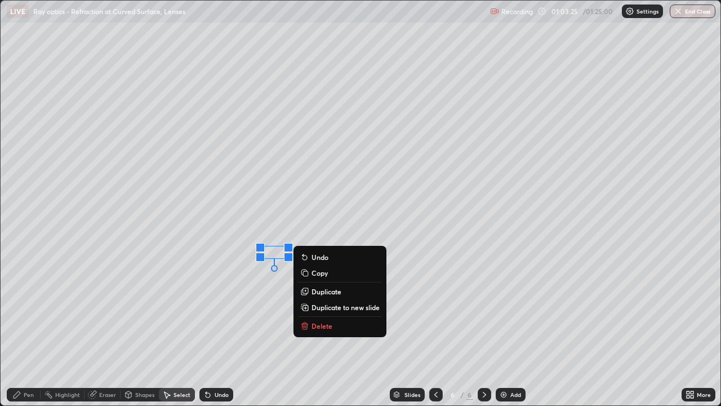
click at [31, 329] on div "Pen" at bounding box center [29, 395] width 10 height 6
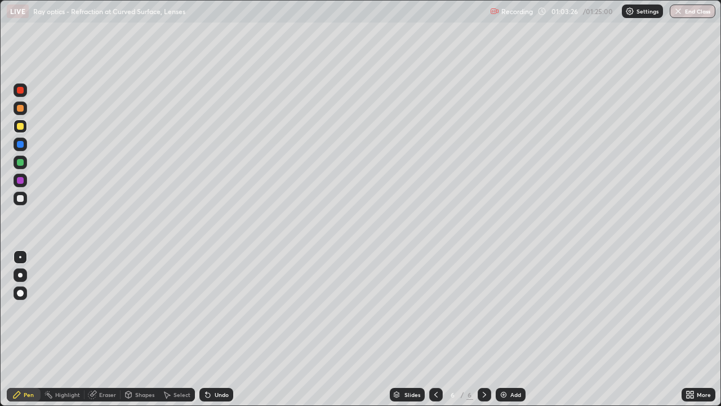
click at [20, 163] on div at bounding box center [20, 162] width 7 height 7
click at [21, 127] on div at bounding box center [20, 126] width 7 height 7
click at [206, 329] on icon at bounding box center [206, 392] width 1 height 1
click at [204, 329] on icon at bounding box center [207, 394] width 9 height 9
click at [21, 198] on div at bounding box center [20, 198] width 7 height 7
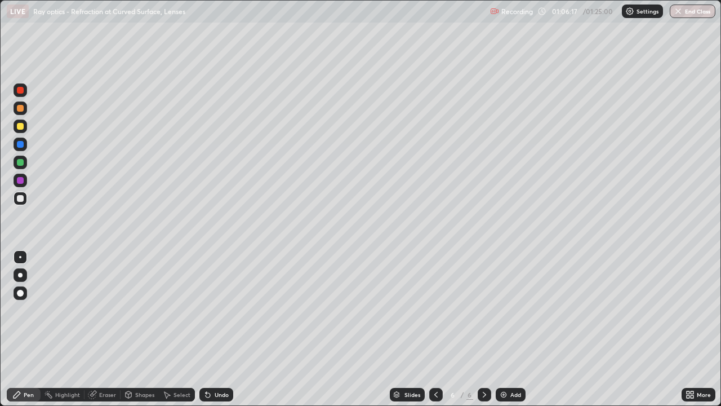
click at [140, 329] on div "Shapes" at bounding box center [144, 395] width 19 height 6
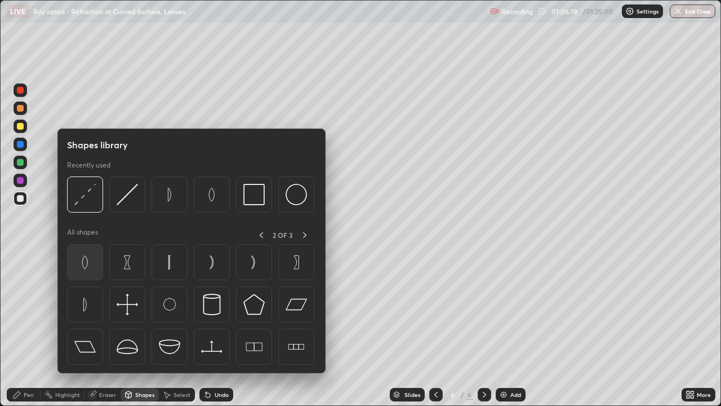
click at [91, 263] on img at bounding box center [84, 261] width 21 height 21
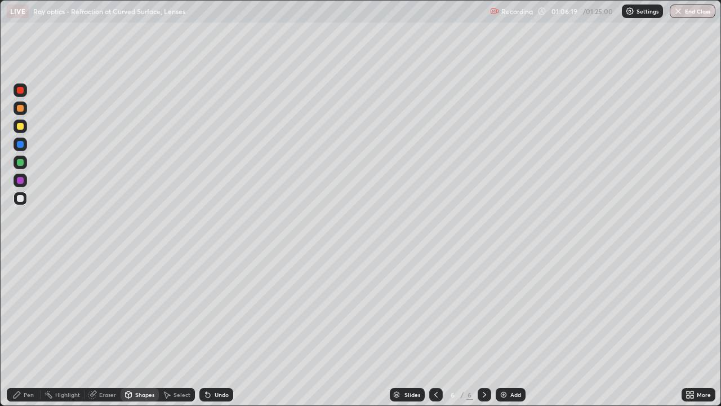
click at [24, 145] on div at bounding box center [21, 145] width 14 height 14
click at [144, 329] on div "Shapes" at bounding box center [144, 395] width 19 height 6
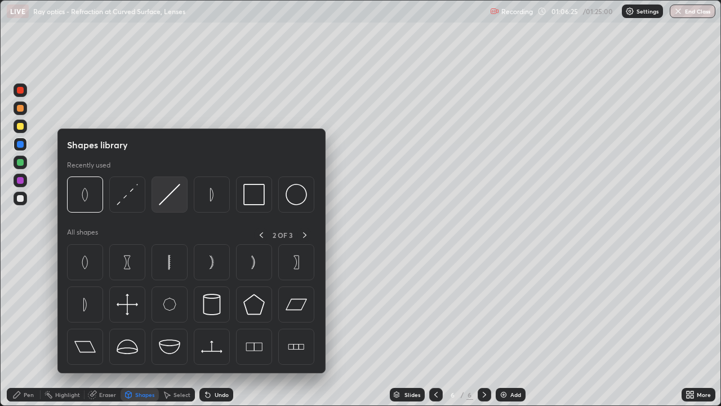
click at [172, 201] on img at bounding box center [169, 194] width 21 height 21
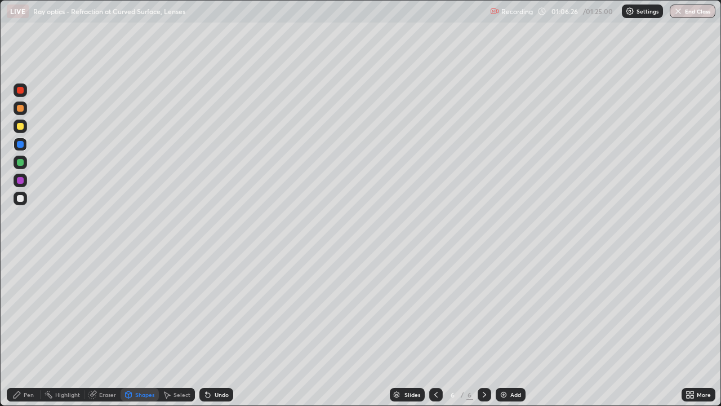
click at [22, 181] on div at bounding box center [20, 180] width 7 height 7
click at [22, 198] on div at bounding box center [20, 198] width 7 height 7
click at [20, 180] on div at bounding box center [20, 180] width 7 height 7
click at [23, 127] on div at bounding box center [20, 126] width 7 height 7
click at [34, 329] on div "Pen" at bounding box center [24, 395] width 34 height 14
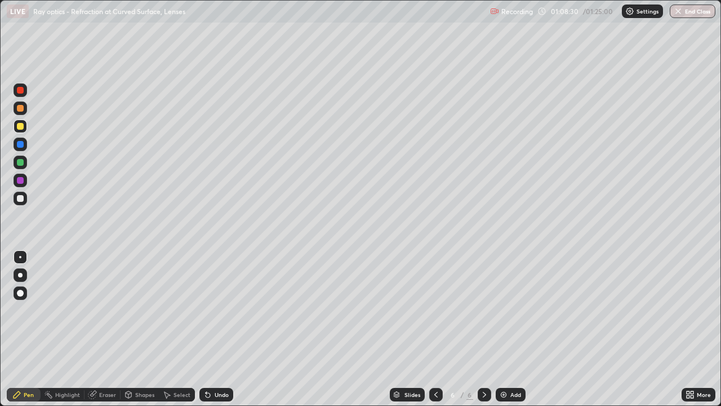
click at [218, 329] on div "Undo" at bounding box center [222, 395] width 14 height 6
click at [222, 329] on div "Undo" at bounding box center [222, 395] width 14 height 6
click at [33, 329] on div "Pen" at bounding box center [29, 395] width 10 height 6
click at [502, 329] on img at bounding box center [503, 394] width 9 height 9
click at [19, 163] on div at bounding box center [20, 162] width 7 height 7
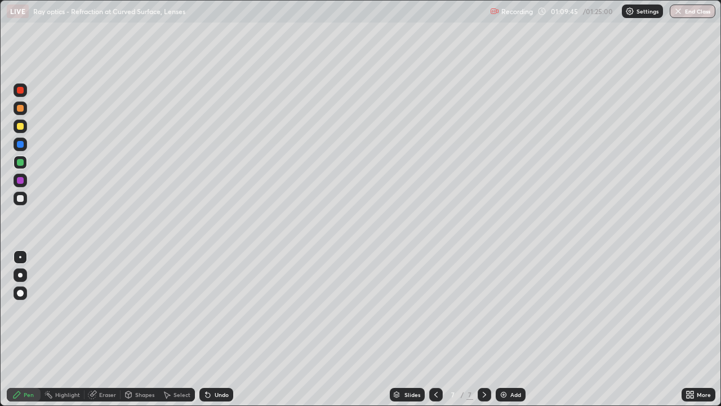
click at [141, 329] on div "Shapes" at bounding box center [144, 395] width 19 height 6
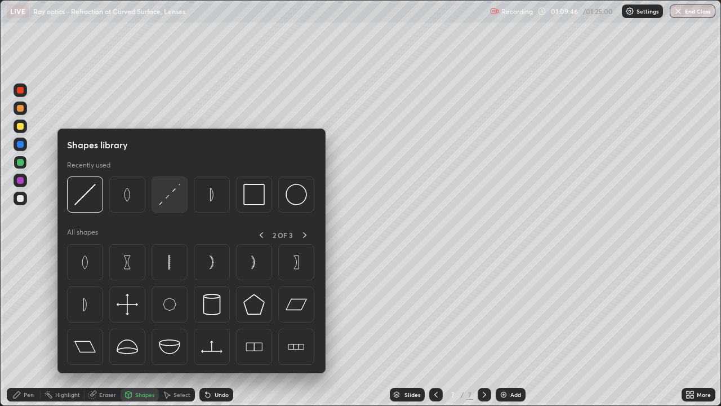
click at [171, 202] on img at bounding box center [169, 194] width 21 height 21
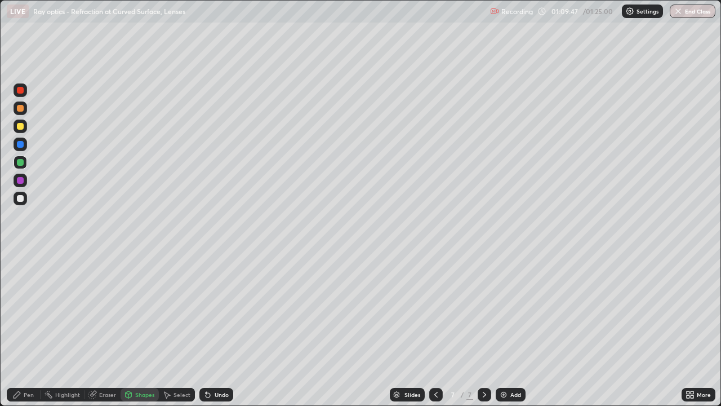
click at [26, 198] on div at bounding box center [21, 199] width 14 height 14
click at [28, 329] on div "Pen" at bounding box center [29, 395] width 10 height 6
click at [144, 329] on div "Shapes" at bounding box center [144, 395] width 19 height 6
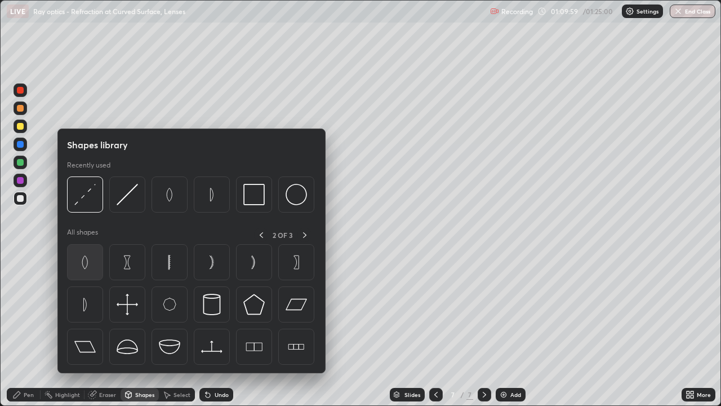
click at [89, 267] on img at bounding box center [84, 261] width 21 height 21
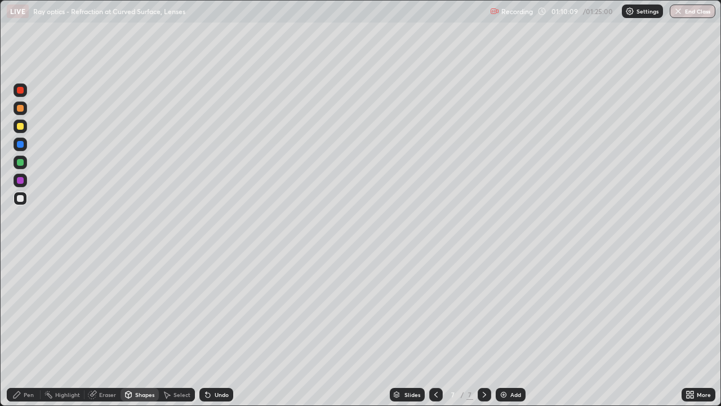
click at [23, 143] on div at bounding box center [20, 144] width 7 height 7
click at [142, 329] on div "Shapes" at bounding box center [144, 395] width 19 height 6
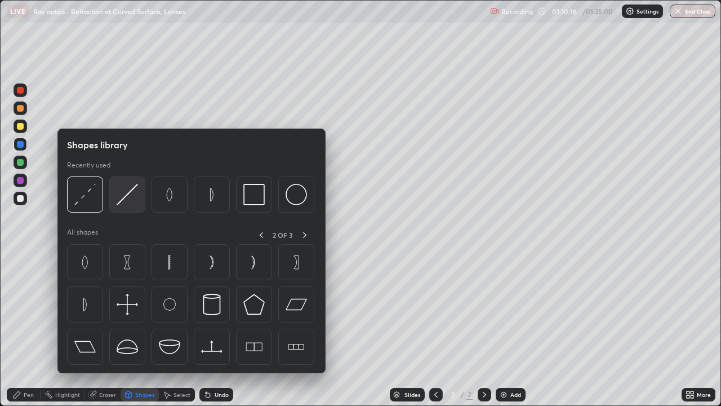
click at [129, 201] on img at bounding box center [127, 194] width 21 height 21
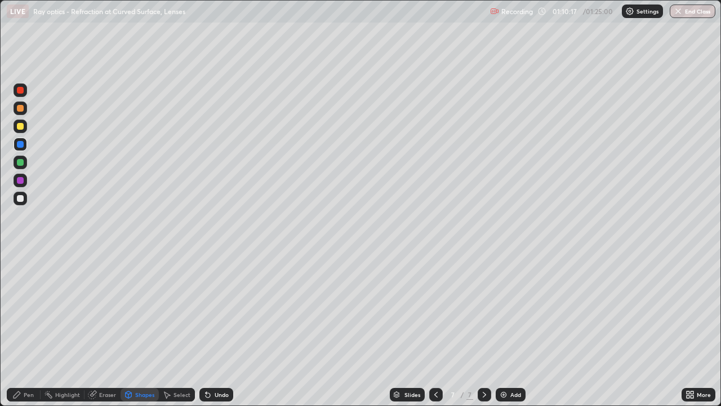
click at [23, 198] on div at bounding box center [20, 198] width 7 height 7
click at [139, 329] on div "Shapes" at bounding box center [144, 395] width 19 height 6
click at [21, 180] on div at bounding box center [20, 180] width 7 height 7
click at [34, 329] on div "Pen" at bounding box center [24, 395] width 34 height 14
click at [22, 127] on div at bounding box center [20, 126] width 7 height 7
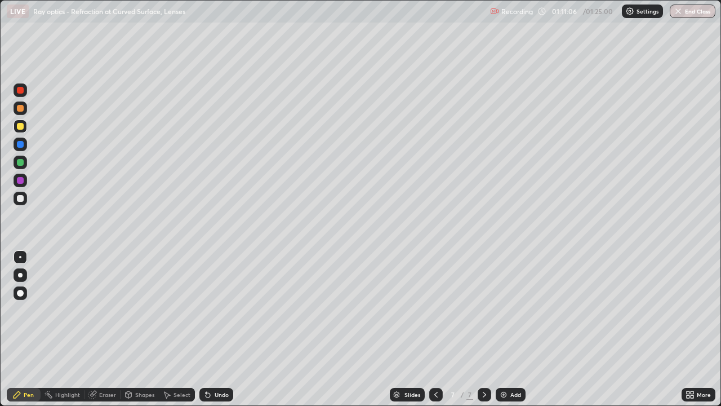
click at [23, 198] on div at bounding box center [20, 198] width 7 height 7
click at [141, 329] on div "Shapes" at bounding box center [144, 395] width 19 height 6
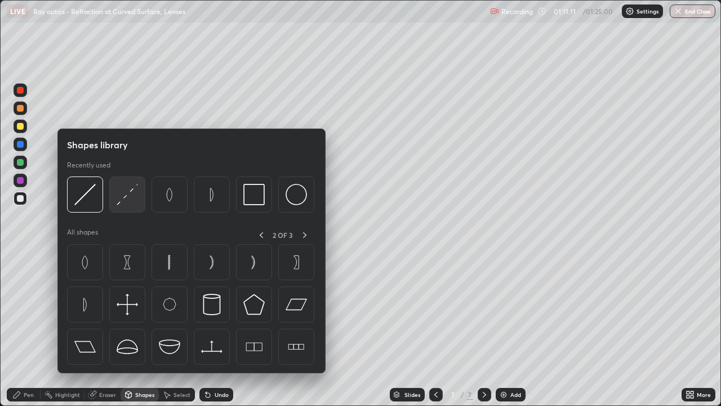
click at [130, 201] on img at bounding box center [127, 194] width 21 height 21
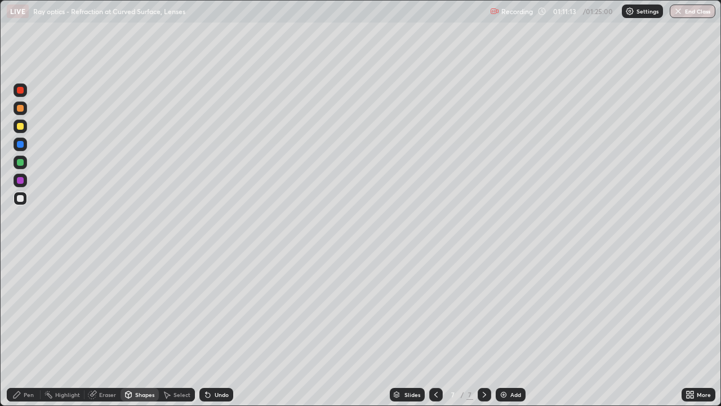
click at [23, 109] on div at bounding box center [20, 108] width 7 height 7
click at [29, 329] on div "Pen" at bounding box center [29, 395] width 10 height 6
click at [21, 197] on div at bounding box center [20, 198] width 7 height 7
click at [21, 113] on div at bounding box center [21, 108] width 14 height 14
click at [23, 126] on div at bounding box center [20, 126] width 7 height 7
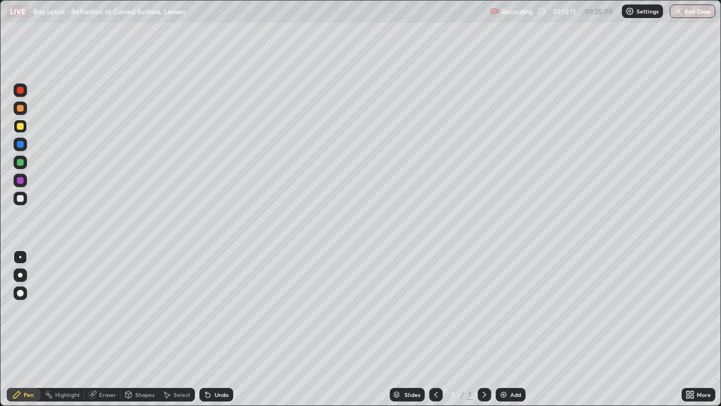
click at [21, 196] on div at bounding box center [20, 198] width 7 height 7
click at [23, 161] on div at bounding box center [20, 162] width 7 height 7
click at [139, 329] on div "Shapes" at bounding box center [144, 395] width 19 height 6
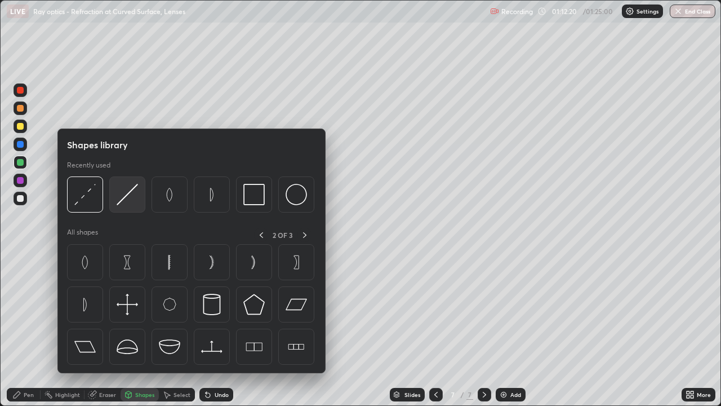
click at [128, 200] on img at bounding box center [127, 194] width 21 height 21
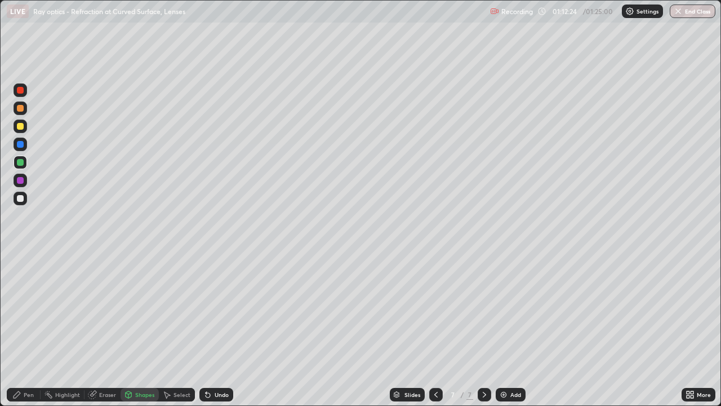
click at [216, 329] on div "Undo" at bounding box center [222, 395] width 14 height 6
click at [25, 329] on div "Pen" at bounding box center [29, 395] width 10 height 6
click at [20, 90] on div at bounding box center [20, 90] width 7 height 7
click at [139, 329] on div "Shapes" at bounding box center [144, 395] width 19 height 6
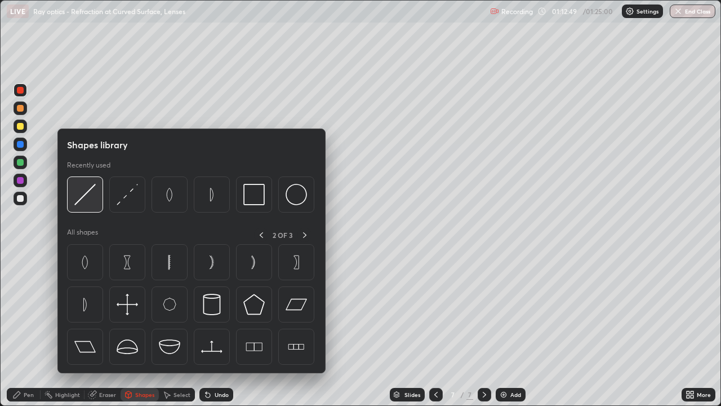
click at [90, 202] on img at bounding box center [84, 194] width 21 height 21
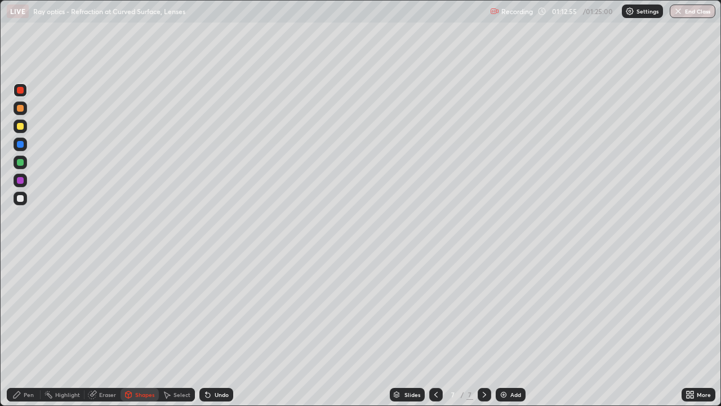
click at [33, 329] on div "Pen" at bounding box center [24, 395] width 34 height 14
click at [22, 181] on div at bounding box center [20, 180] width 7 height 7
click at [206, 329] on icon at bounding box center [206, 392] width 1 height 1
click at [23, 201] on div at bounding box center [21, 199] width 14 height 14
click at [148, 329] on div "Shapes" at bounding box center [144, 395] width 19 height 6
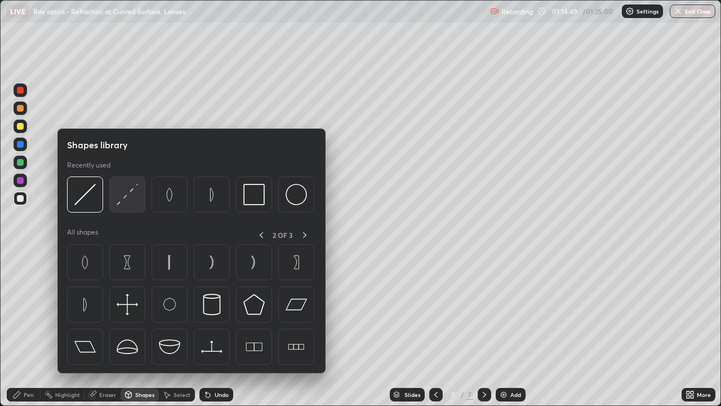
click at [131, 200] on img at bounding box center [127, 194] width 21 height 21
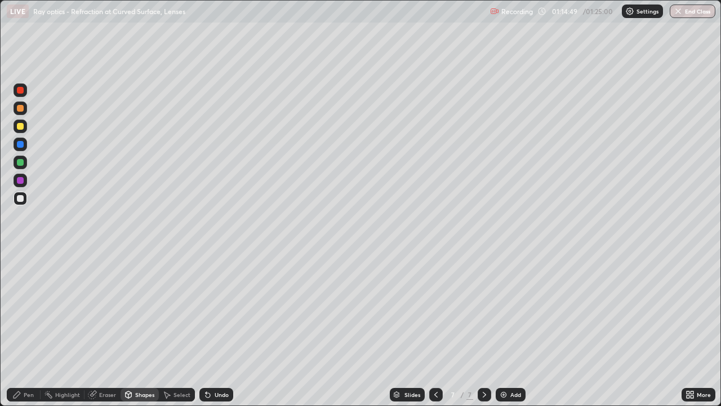
click at [23, 109] on div at bounding box center [20, 108] width 7 height 7
click at [32, 329] on div "Pen" at bounding box center [24, 395] width 34 height 14
click at [21, 126] on div at bounding box center [20, 126] width 7 height 7
click at [22, 124] on div at bounding box center [20, 126] width 7 height 7
click at [139, 329] on div "Shapes" at bounding box center [144, 395] width 19 height 6
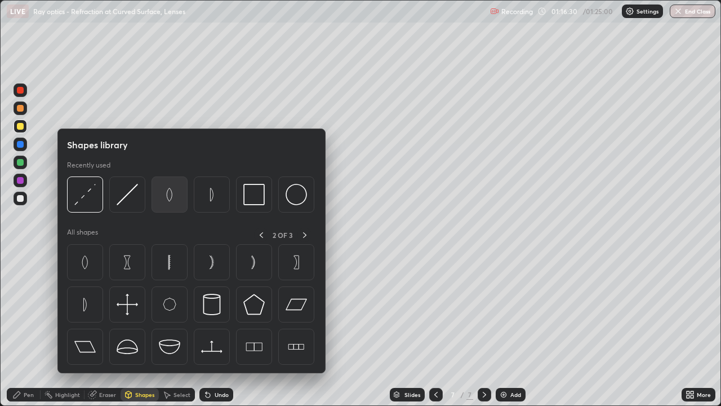
click at [175, 200] on img at bounding box center [169, 194] width 21 height 21
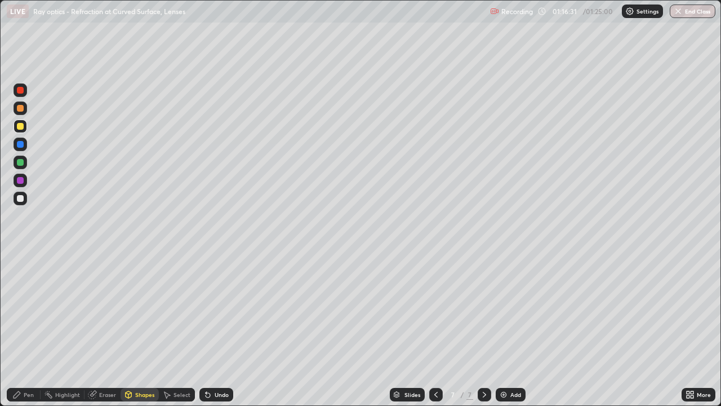
click at [25, 145] on div at bounding box center [21, 145] width 14 height 14
click at [150, 329] on div "Shapes" at bounding box center [144, 395] width 19 height 6
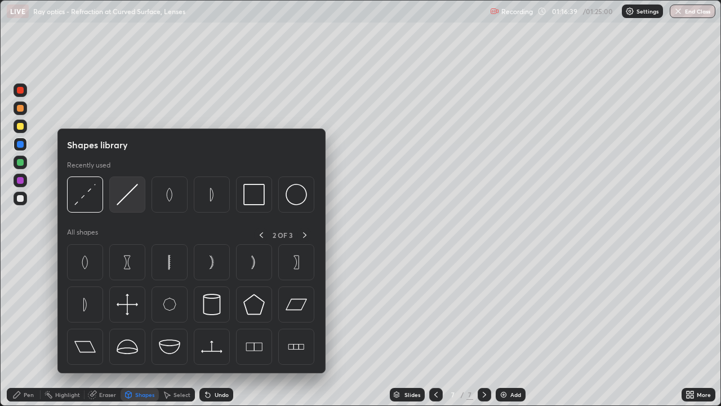
click at [131, 202] on img at bounding box center [127, 194] width 21 height 21
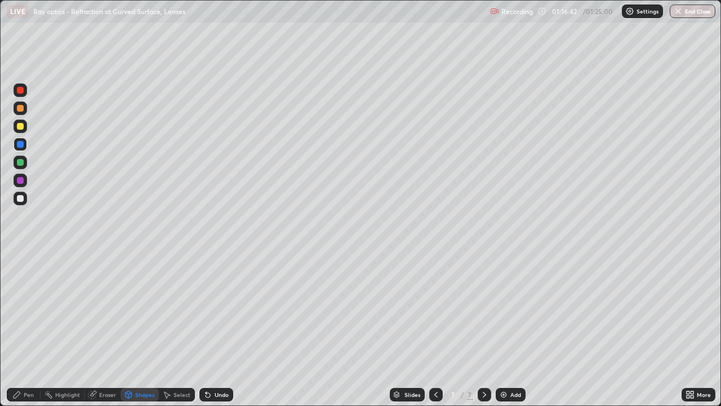
click at [21, 196] on div at bounding box center [20, 198] width 7 height 7
click at [33, 329] on div "Pen" at bounding box center [29, 395] width 10 height 6
click at [21, 126] on div at bounding box center [20, 126] width 7 height 7
click at [220, 329] on div "Undo" at bounding box center [222, 395] width 14 height 6
click at [221, 329] on div "Undo" at bounding box center [222, 395] width 14 height 6
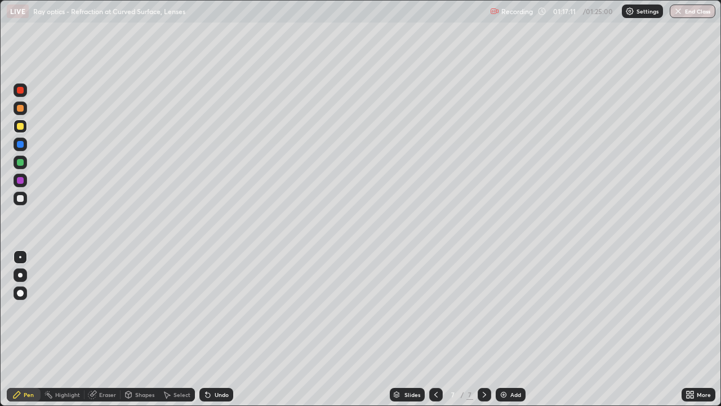
click at [21, 198] on div at bounding box center [20, 198] width 7 height 7
click at [23, 129] on div at bounding box center [21, 126] width 14 height 14
click at [147, 329] on div "Shapes" at bounding box center [144, 395] width 19 height 6
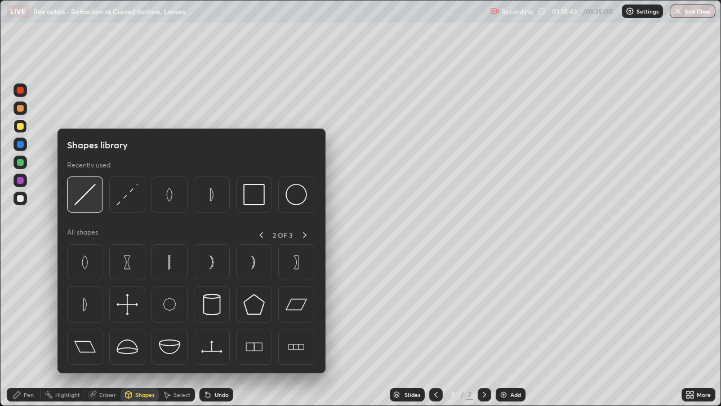
click at [92, 201] on img at bounding box center [84, 194] width 21 height 21
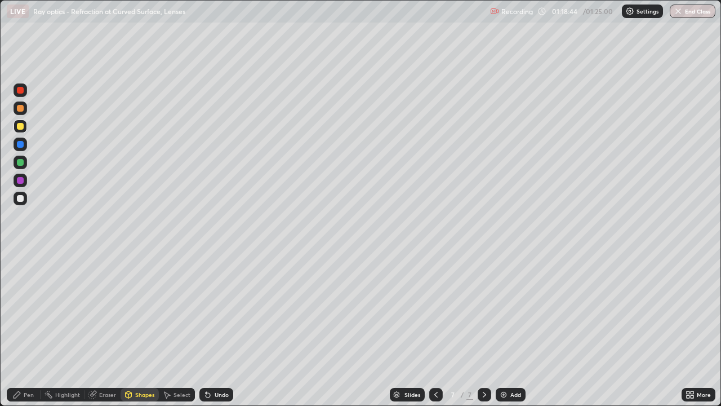
click at [23, 144] on div at bounding box center [20, 144] width 7 height 7
click at [33, 329] on div "Pen" at bounding box center [24, 395] width 34 height 14
click at [23, 89] on div at bounding box center [20, 90] width 7 height 7
click at [21, 163] on div at bounding box center [20, 162] width 7 height 7
click at [20, 125] on div at bounding box center [20, 126] width 7 height 7
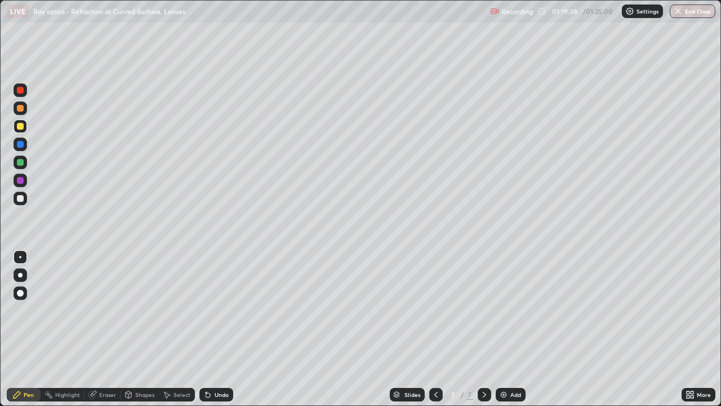
click at [22, 179] on div at bounding box center [20, 180] width 7 height 7
click at [227, 329] on div "Undo" at bounding box center [222, 395] width 14 height 6
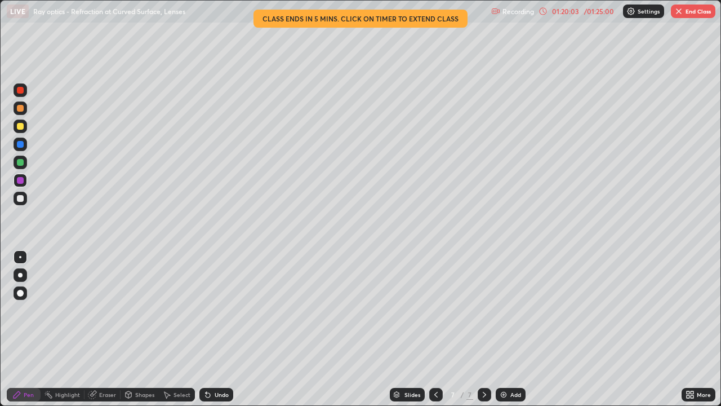
click at [222, 329] on div "Undo" at bounding box center [217, 395] width 34 height 14
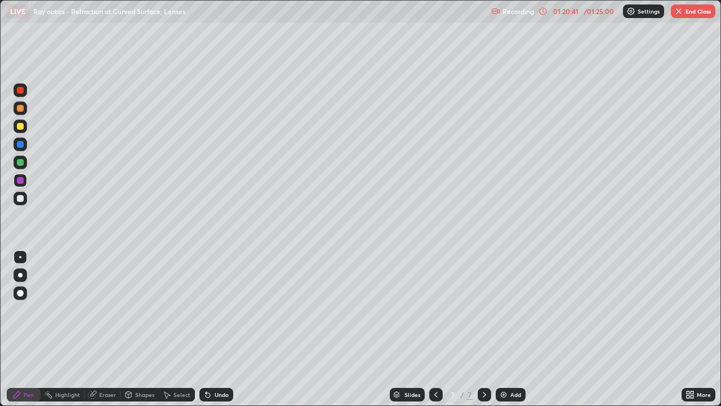
click at [25, 196] on div at bounding box center [21, 199] width 14 height 14
click at [227, 329] on div "Undo" at bounding box center [222, 395] width 14 height 6
click at [188, 329] on div "Select" at bounding box center [182, 395] width 17 height 6
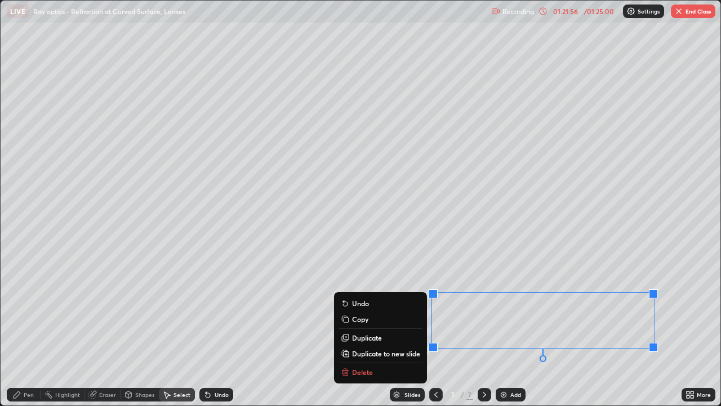
click at [29, 329] on div "Pen" at bounding box center [29, 395] width 10 height 6
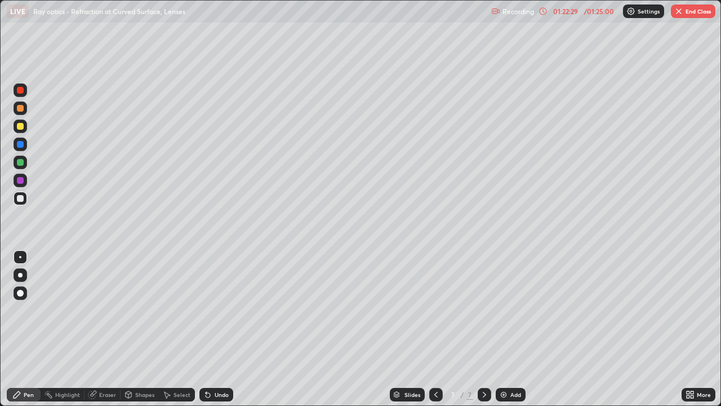
click at [186, 329] on div "Select" at bounding box center [182, 395] width 17 height 6
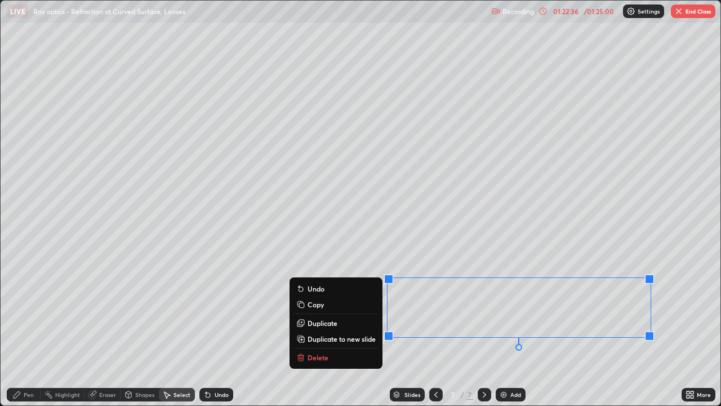
click at [30, 329] on div "Pen" at bounding box center [29, 395] width 10 height 6
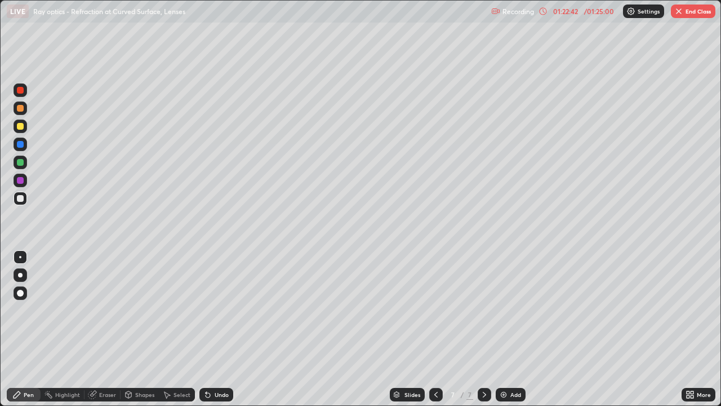
click at [108, 329] on div "Eraser" at bounding box center [107, 395] width 17 height 6
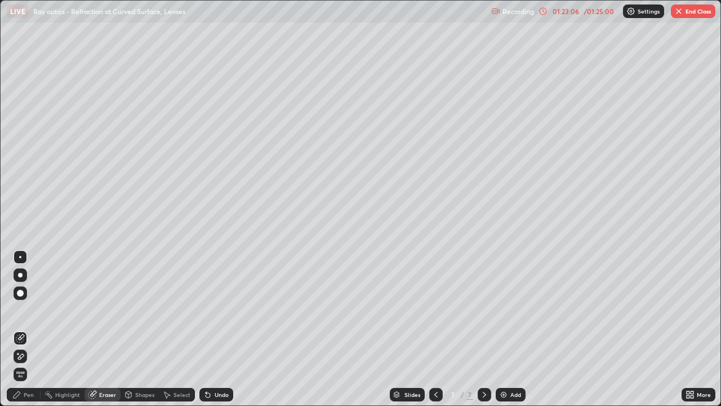
click at [182, 329] on div "Select" at bounding box center [182, 395] width 17 height 6
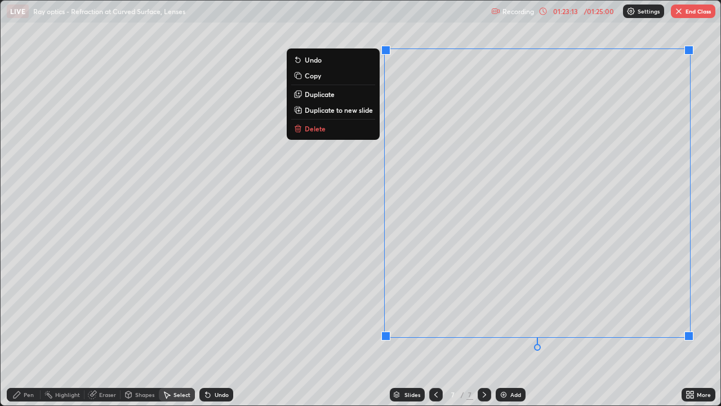
click at [361, 112] on p "Duplicate to new slide" at bounding box center [339, 109] width 68 height 9
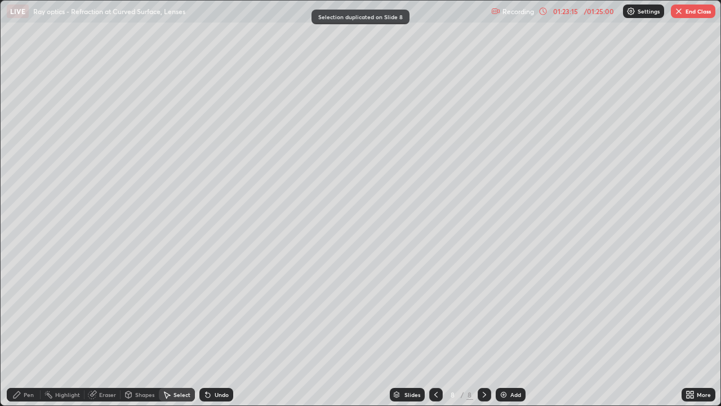
click at [29, 329] on div "Pen" at bounding box center [29, 395] width 10 height 6
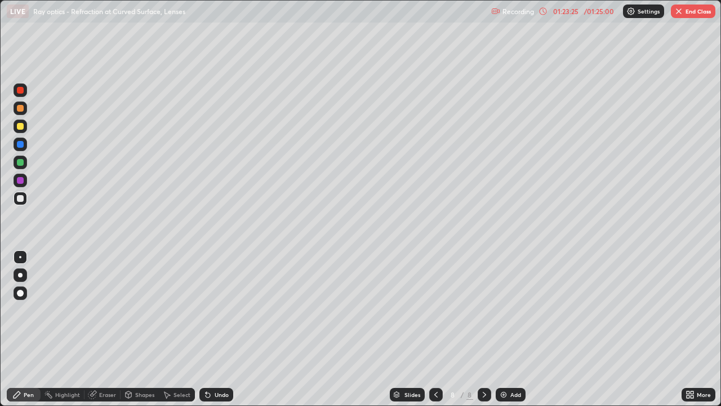
click at [437, 329] on icon at bounding box center [436, 394] width 9 height 9
click at [110, 329] on div "Eraser" at bounding box center [107, 395] width 17 height 6
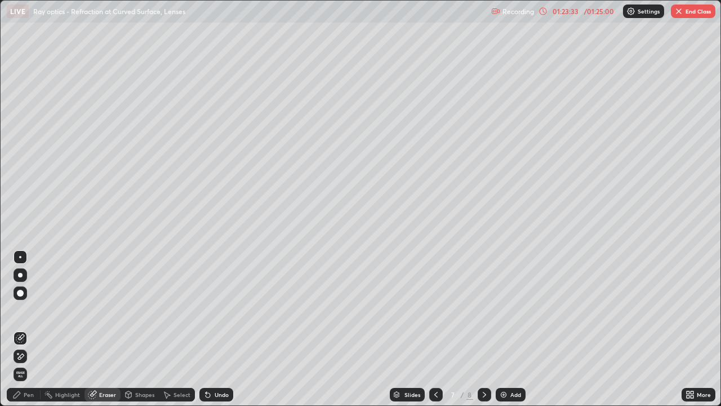
click at [29, 329] on div "Pen" at bounding box center [29, 395] width 10 height 6
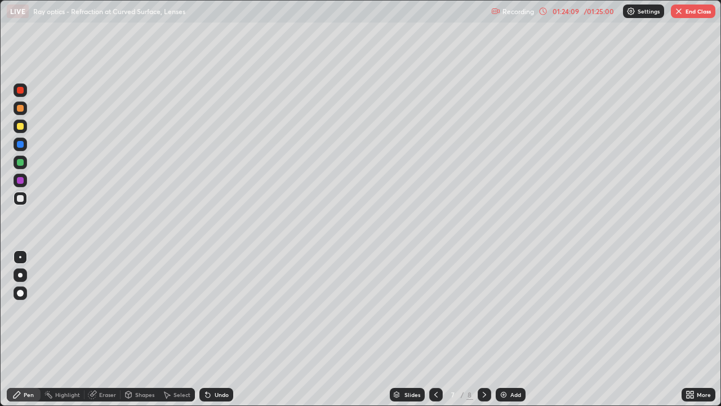
click at [220, 329] on div "Undo" at bounding box center [217, 395] width 34 height 14
click at [684, 329] on div "More" at bounding box center [699, 394] width 34 height 23
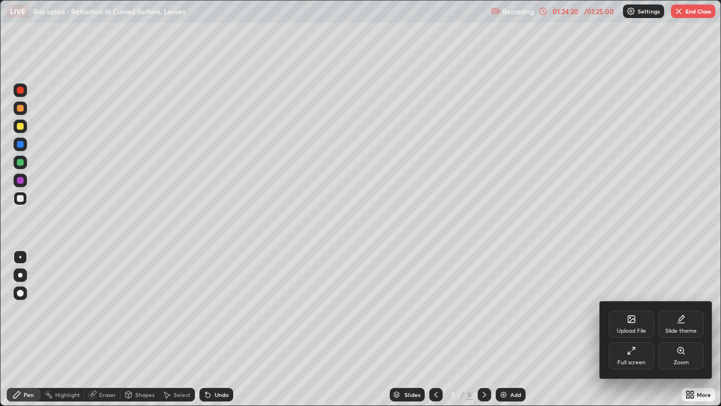
click at [387, 329] on div at bounding box center [360, 203] width 721 height 406
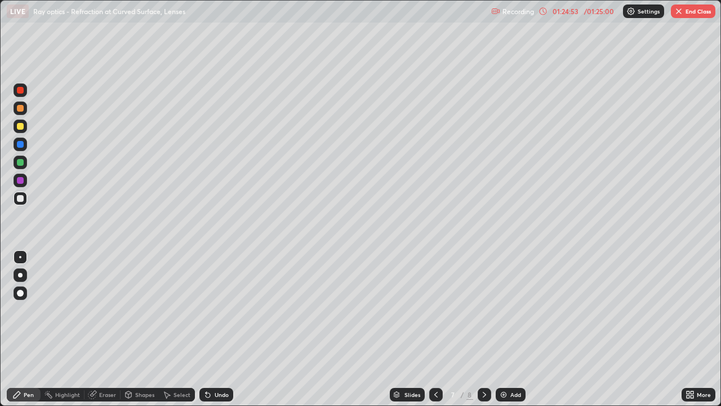
click at [483, 329] on icon at bounding box center [484, 394] width 9 height 9
click at [23, 198] on div at bounding box center [20, 198] width 7 height 7
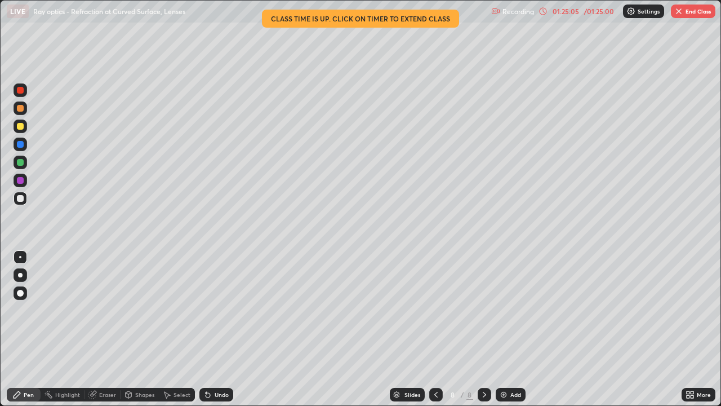
click at [181, 329] on div "Select" at bounding box center [182, 395] width 17 height 6
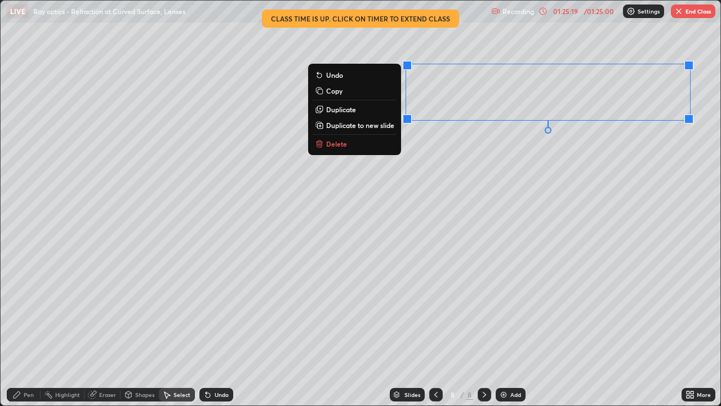
click at [349, 108] on p "Duplicate" at bounding box center [341, 109] width 30 height 9
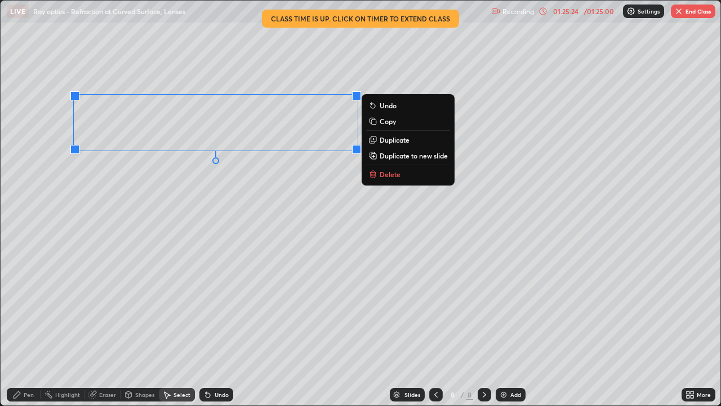
click at [29, 329] on div "Pen" at bounding box center [29, 395] width 10 height 6
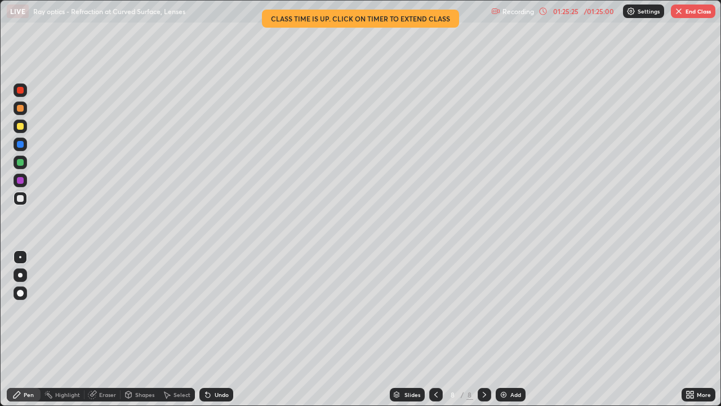
click at [139, 329] on div "Shapes" at bounding box center [144, 395] width 19 height 6
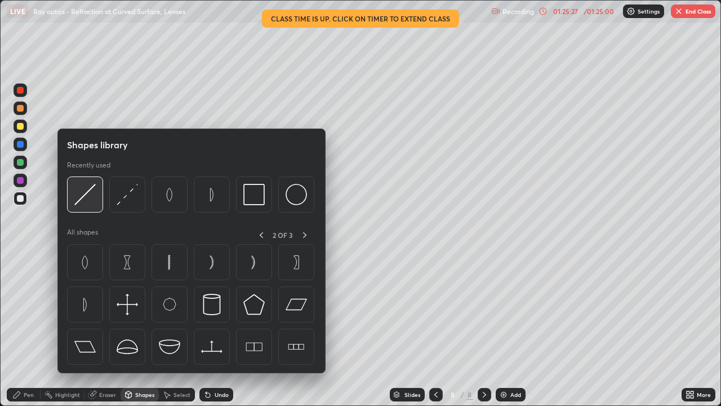
click at [82, 198] on img at bounding box center [84, 194] width 21 height 21
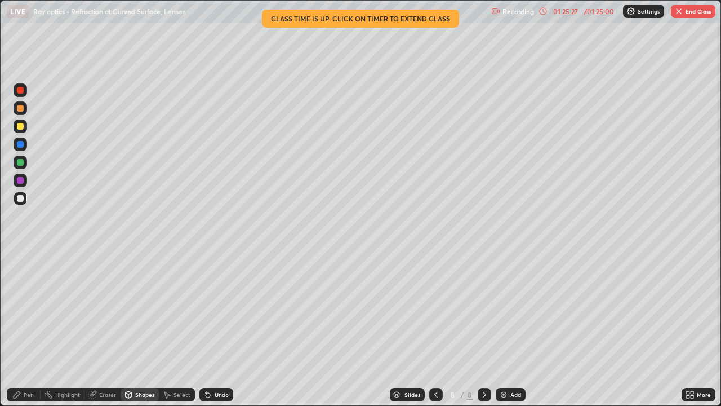
click at [21, 144] on div at bounding box center [20, 144] width 7 height 7
click at [22, 162] on div at bounding box center [20, 162] width 7 height 7
click at [215, 329] on div "Undo" at bounding box center [222, 395] width 14 height 6
click at [148, 329] on div "Shapes" at bounding box center [144, 395] width 19 height 6
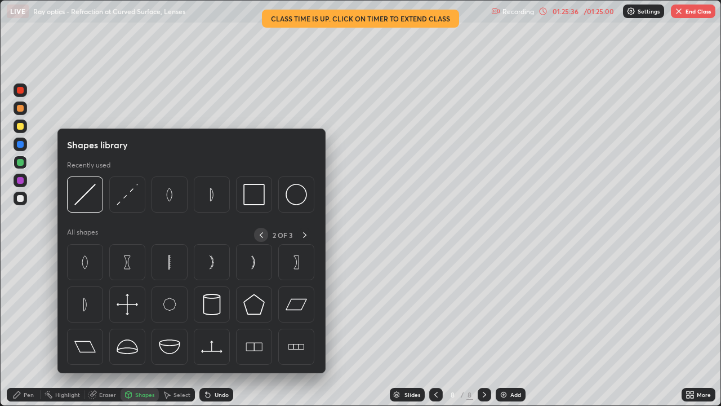
click at [262, 234] on icon at bounding box center [261, 235] width 9 height 9
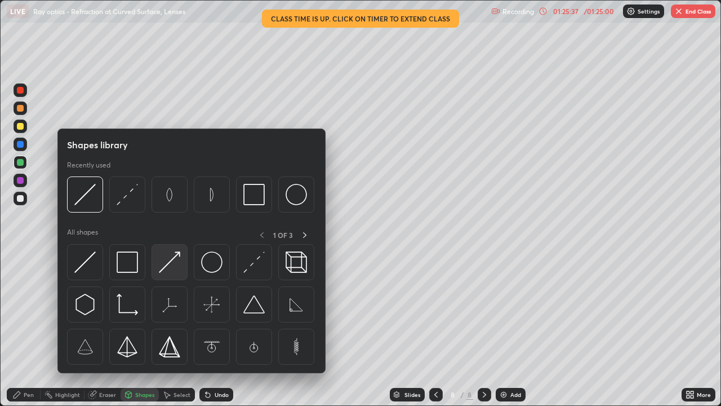
click at [171, 269] on img at bounding box center [169, 261] width 21 height 21
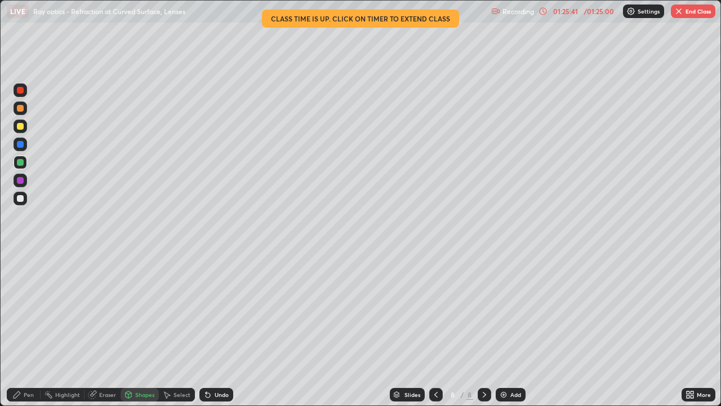
click at [131, 329] on icon at bounding box center [129, 394] width 6 height 7
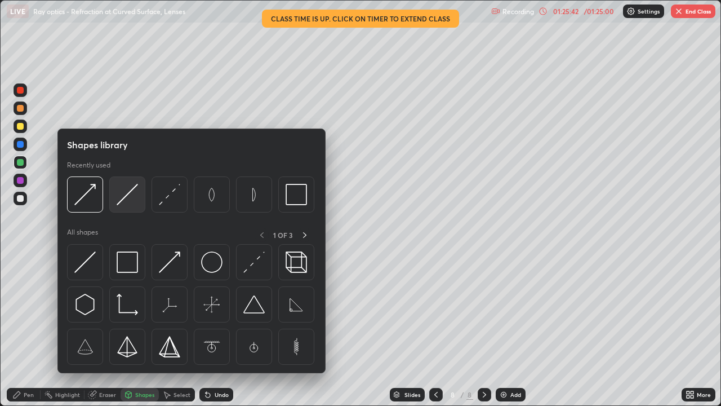
click at [126, 197] on img at bounding box center [127, 194] width 21 height 21
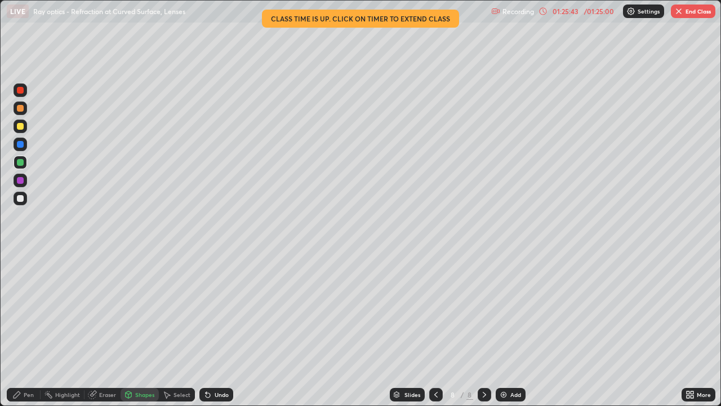
click at [25, 181] on div at bounding box center [21, 181] width 14 height 14
click at [20, 126] on div at bounding box center [20, 126] width 7 height 7
click at [28, 329] on div "Pen" at bounding box center [29, 395] width 10 height 6
click at [24, 180] on div at bounding box center [21, 181] width 14 height 14
click at [143, 329] on div "Shapes" at bounding box center [144, 395] width 19 height 6
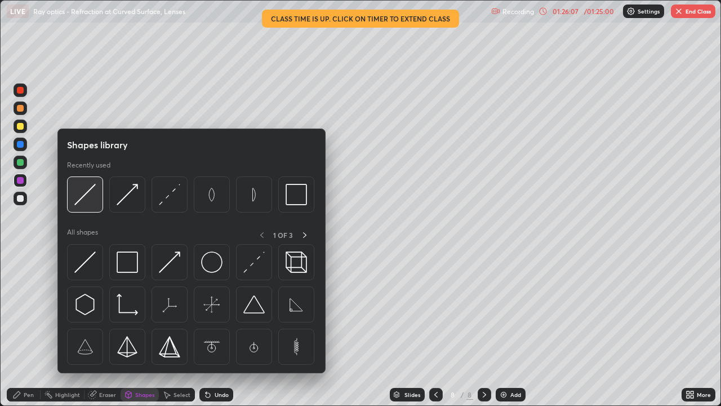
click at [90, 201] on img at bounding box center [84, 194] width 21 height 21
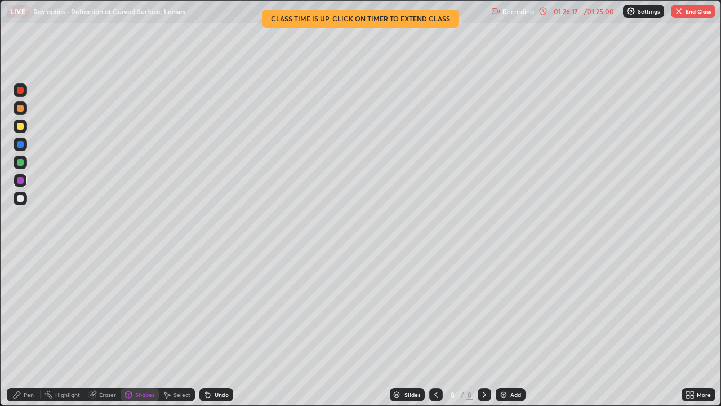
click at [28, 329] on div "Pen" at bounding box center [29, 395] width 10 height 6
click at [136, 329] on div "Shapes" at bounding box center [144, 395] width 19 height 6
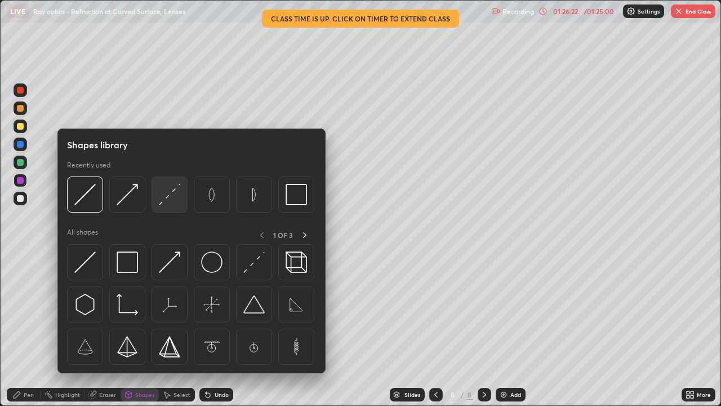
click at [170, 200] on img at bounding box center [169, 194] width 21 height 21
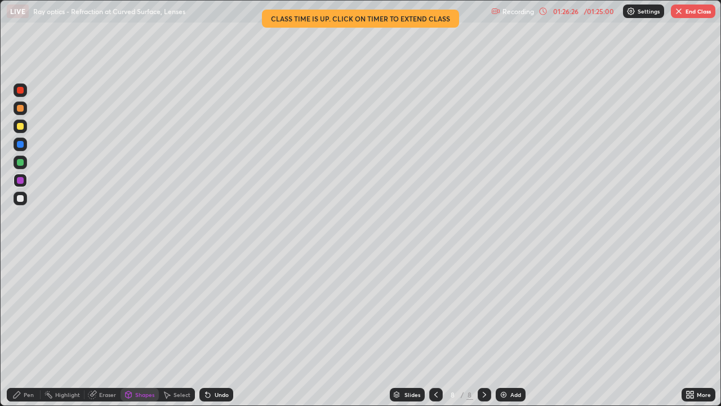
click at [212, 329] on div "Undo" at bounding box center [217, 395] width 34 height 14
click at [21, 162] on div at bounding box center [20, 162] width 7 height 7
click at [144, 329] on div "Shapes" at bounding box center [144, 395] width 19 height 6
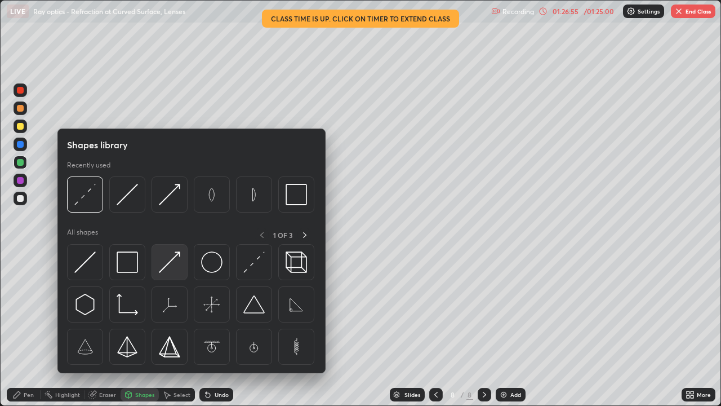
click at [171, 269] on img at bounding box center [169, 261] width 21 height 21
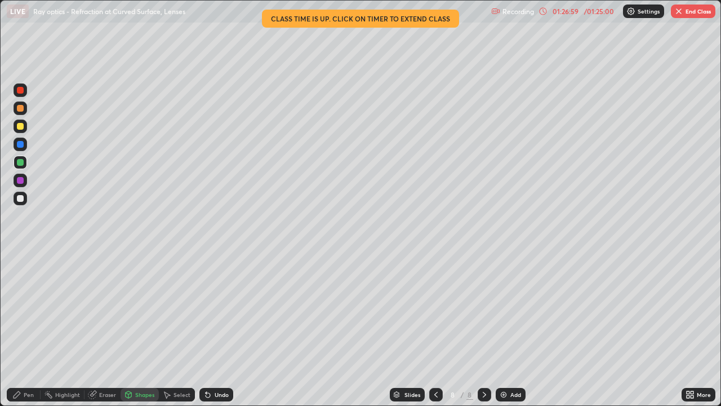
click at [33, 329] on div "Pen" at bounding box center [29, 395] width 10 height 6
click at [21, 198] on div at bounding box center [20, 198] width 7 height 7
click at [176, 329] on div "Select" at bounding box center [182, 395] width 17 height 6
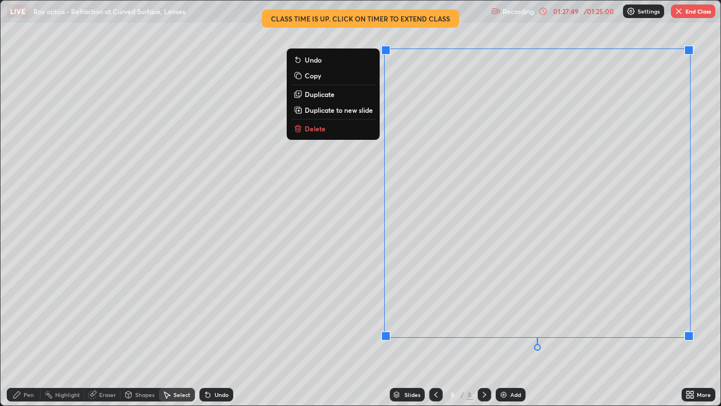
click at [324, 130] on button "Delete" at bounding box center [333, 129] width 84 height 14
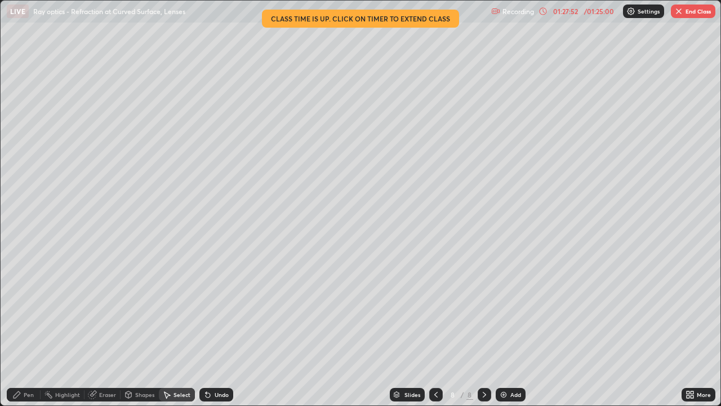
click at [29, 329] on div "Pen" at bounding box center [29, 395] width 10 height 6
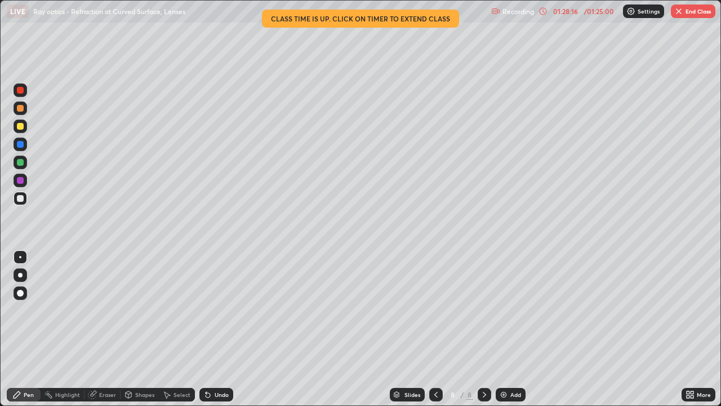
click at [697, 14] on button "End Class" at bounding box center [693, 12] width 45 height 14
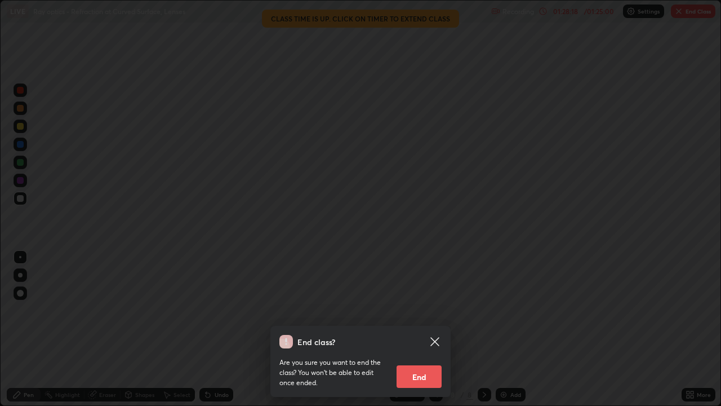
click at [422, 329] on button "End" at bounding box center [419, 376] width 45 height 23
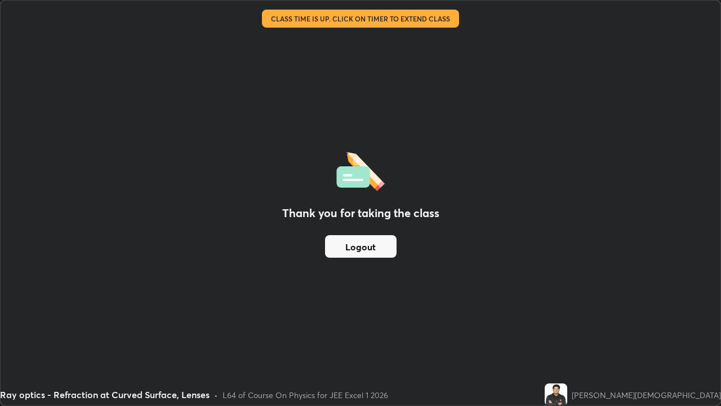
click at [372, 244] on button "Logout" at bounding box center [361, 246] width 72 height 23
